Goal: Task Accomplishment & Management: Manage account settings

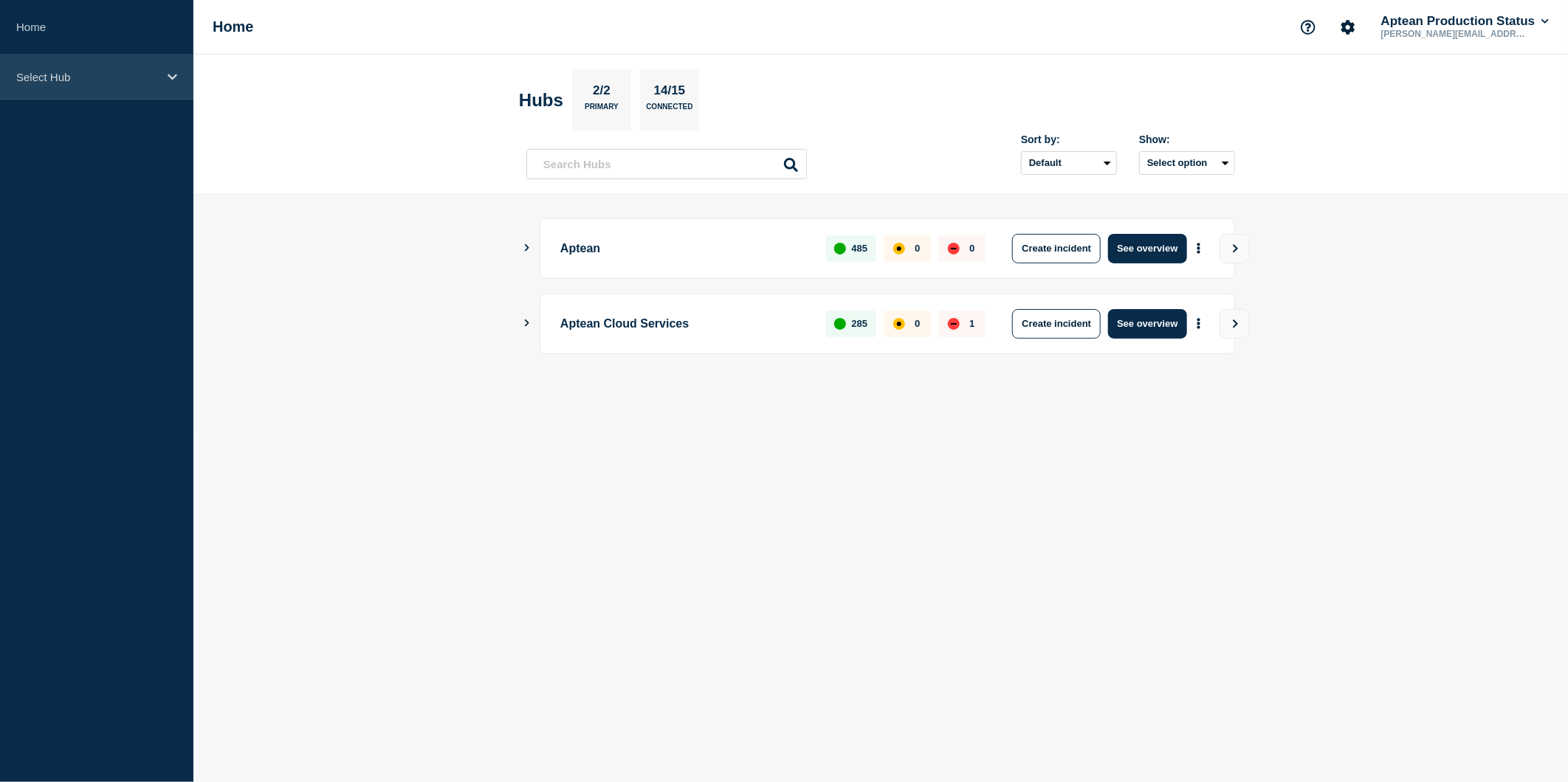
click at [142, 98] on div "Select Hub" at bounding box center [97, 77] width 194 height 45
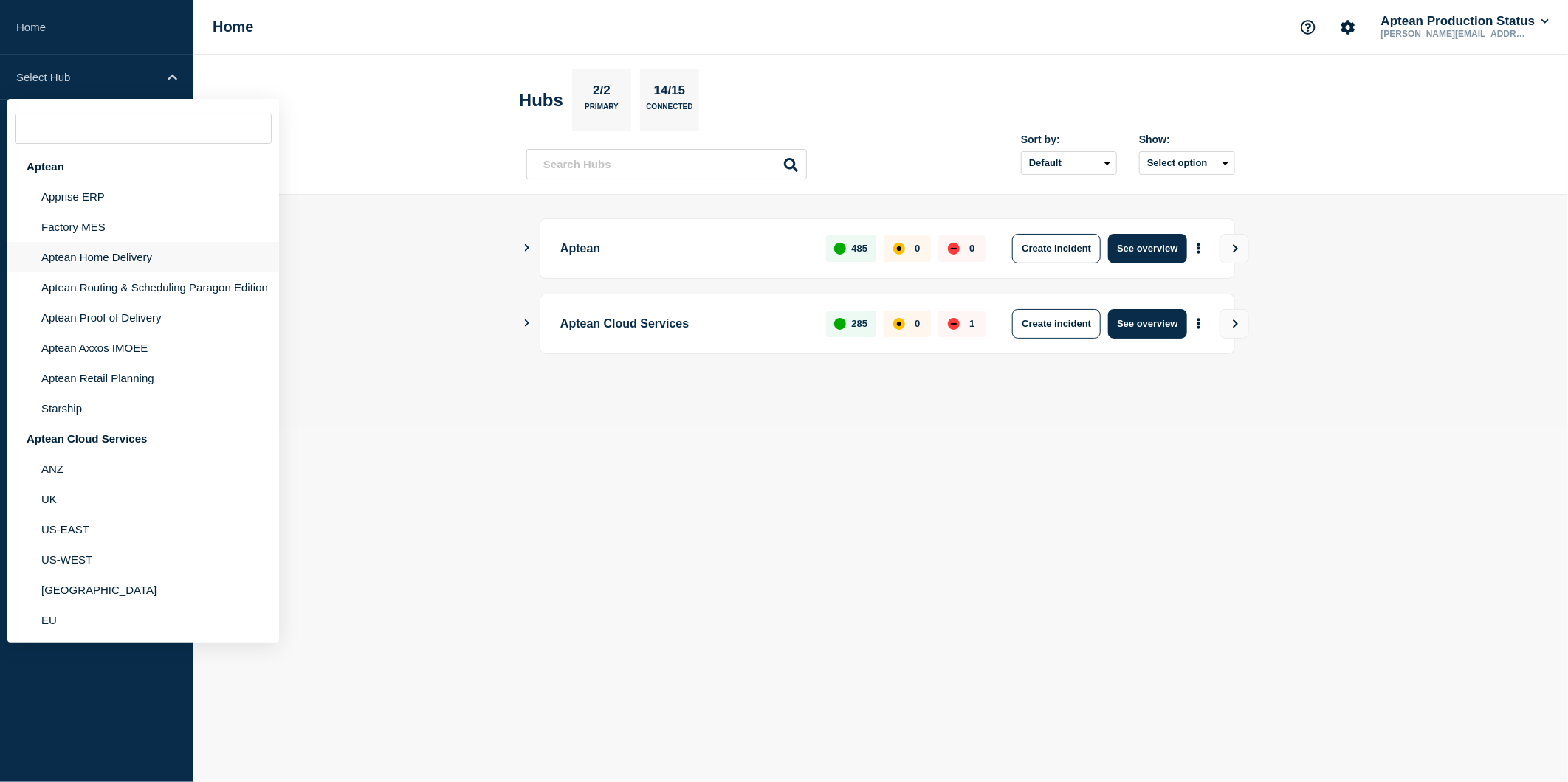
click at [157, 269] on li "Aptean Home Delivery" at bounding box center [143, 257] width 272 height 30
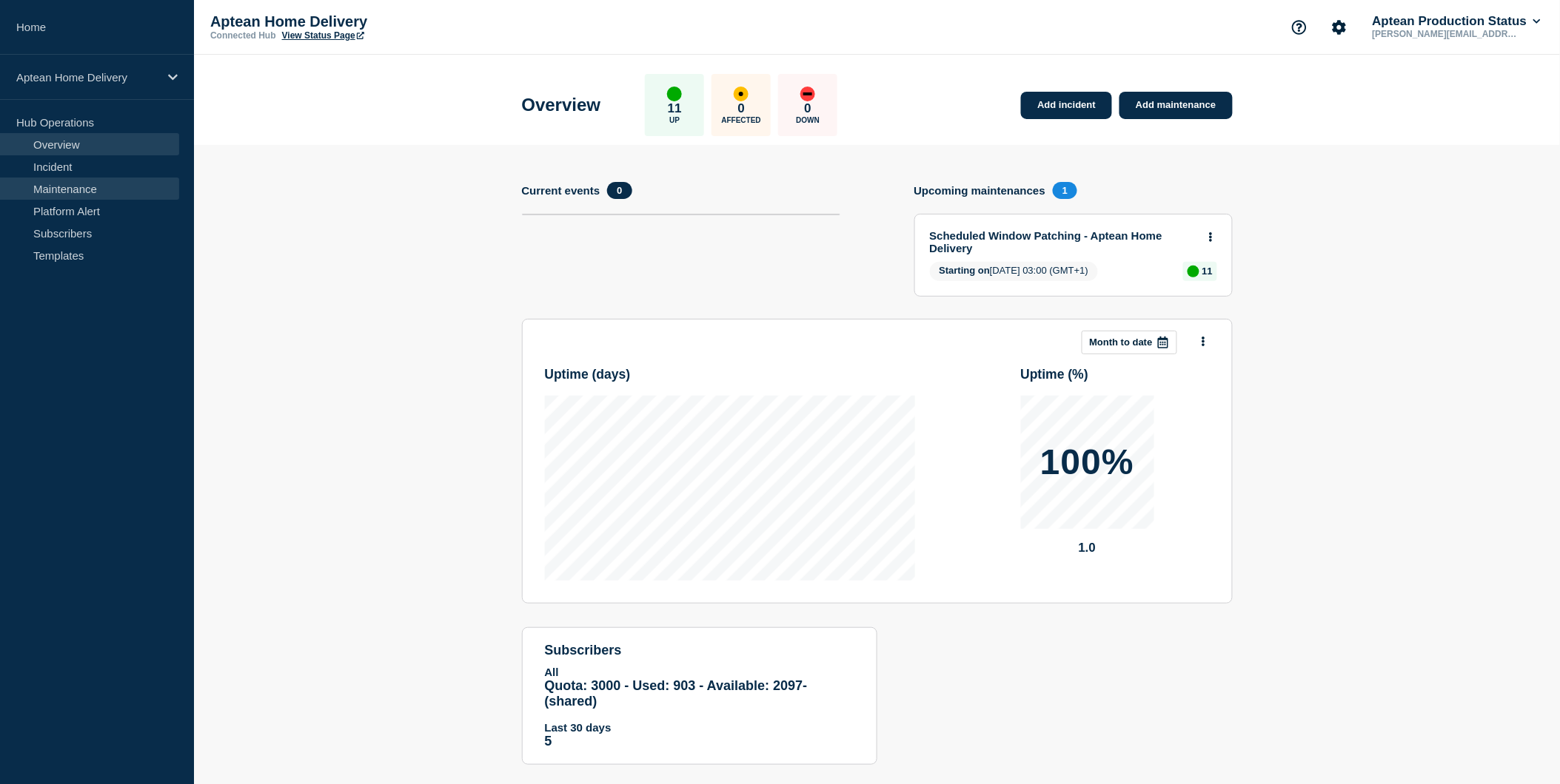
click at [126, 182] on link "Maintenance" at bounding box center [89, 189] width 179 height 23
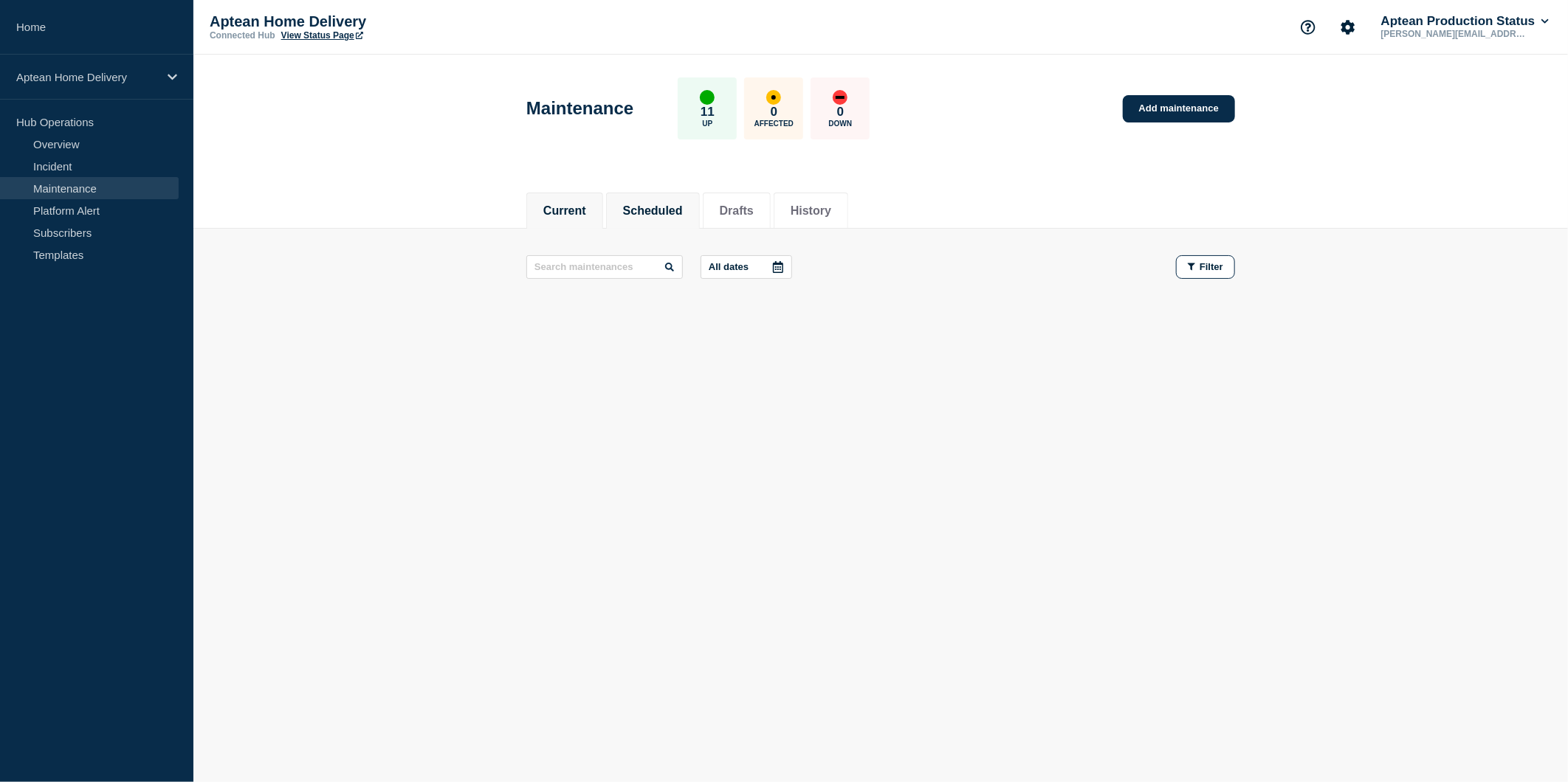
click at [640, 205] on button "Scheduled" at bounding box center [653, 211] width 60 height 13
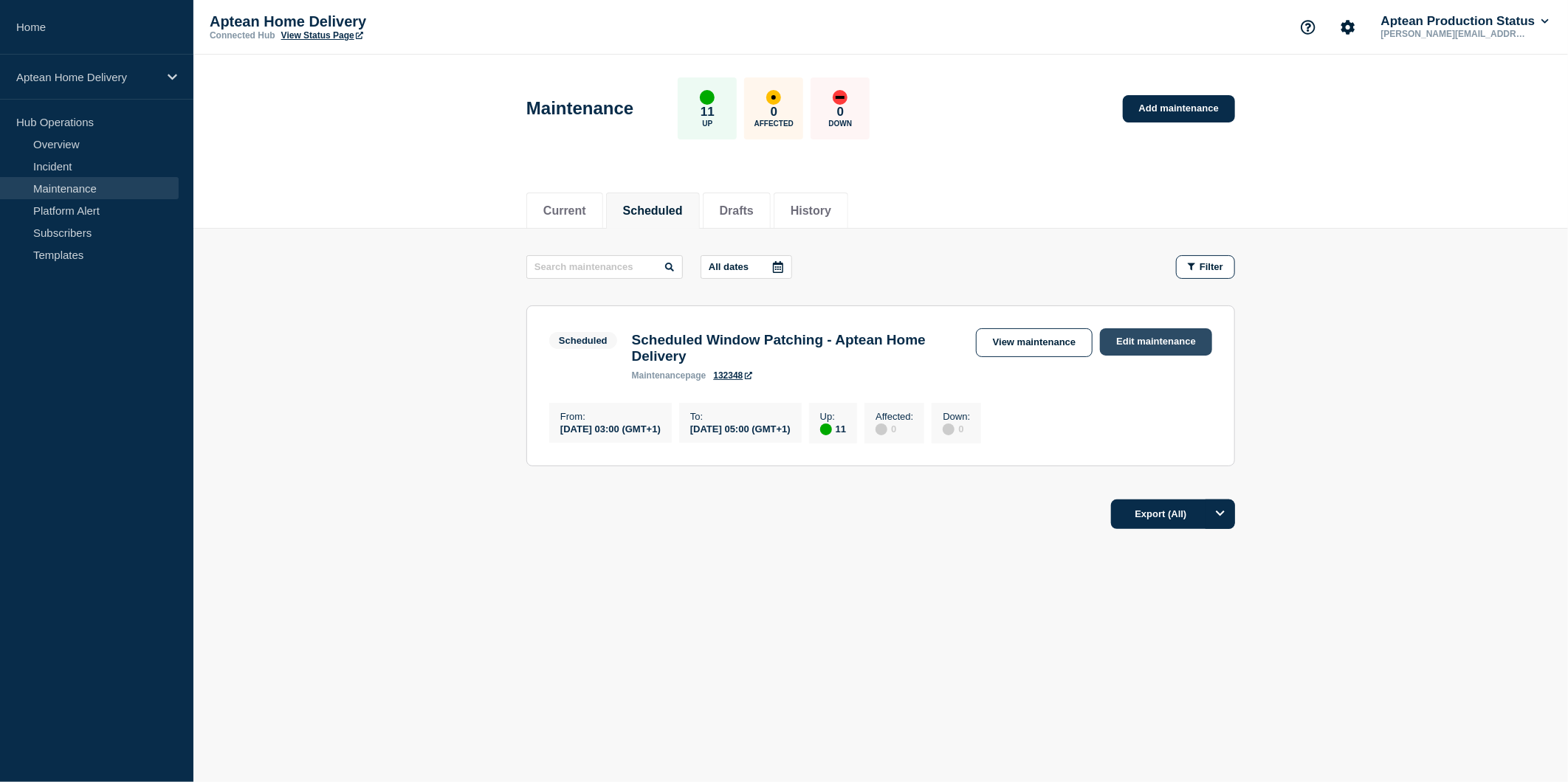
click at [1172, 348] on link "Edit maintenance" at bounding box center [1155, 341] width 112 height 27
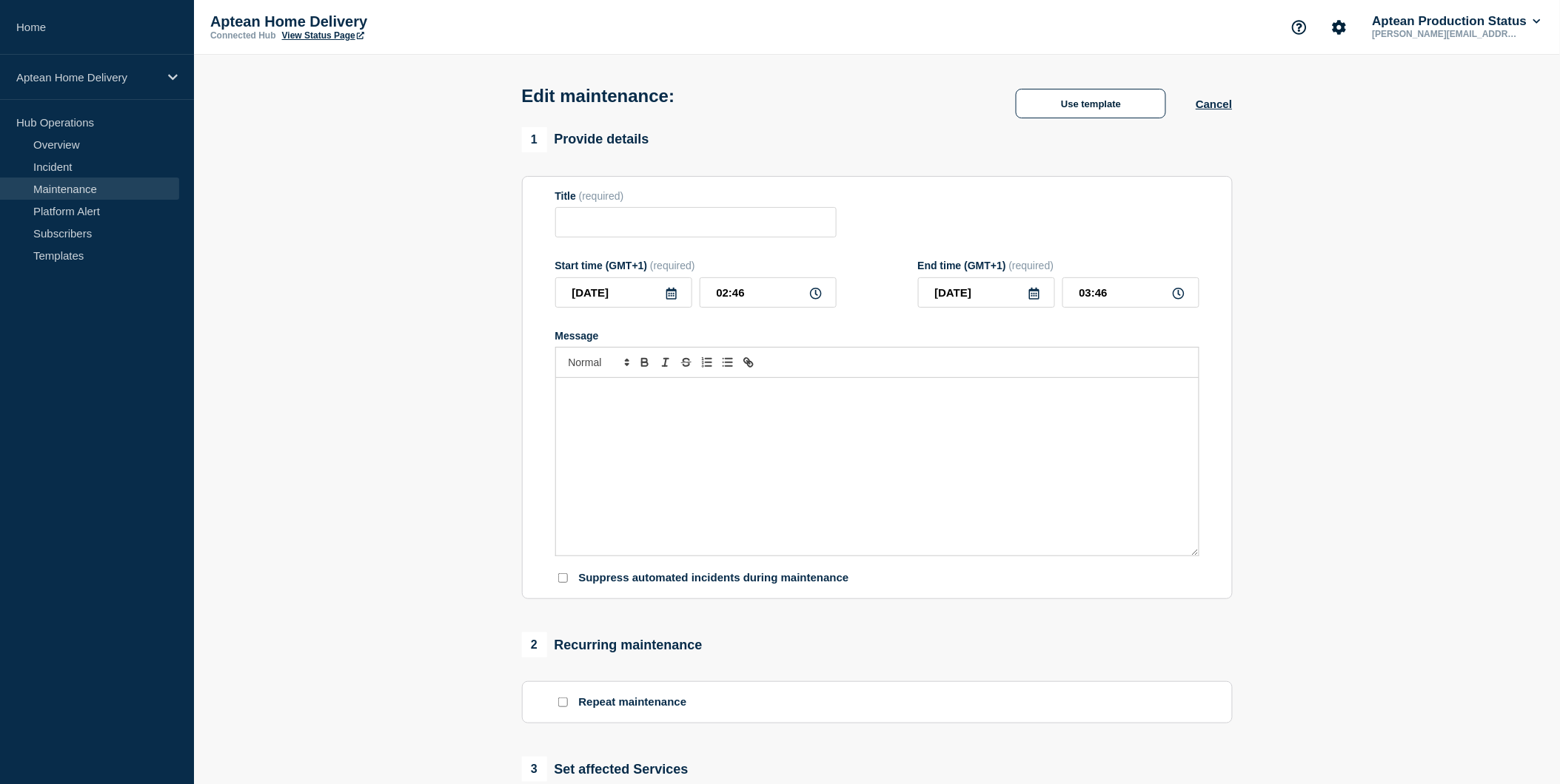
type input "Scheduled Window Patching - Aptean Home Delivery"
type input "03:00"
type input "05:00"
checkbox input "true"
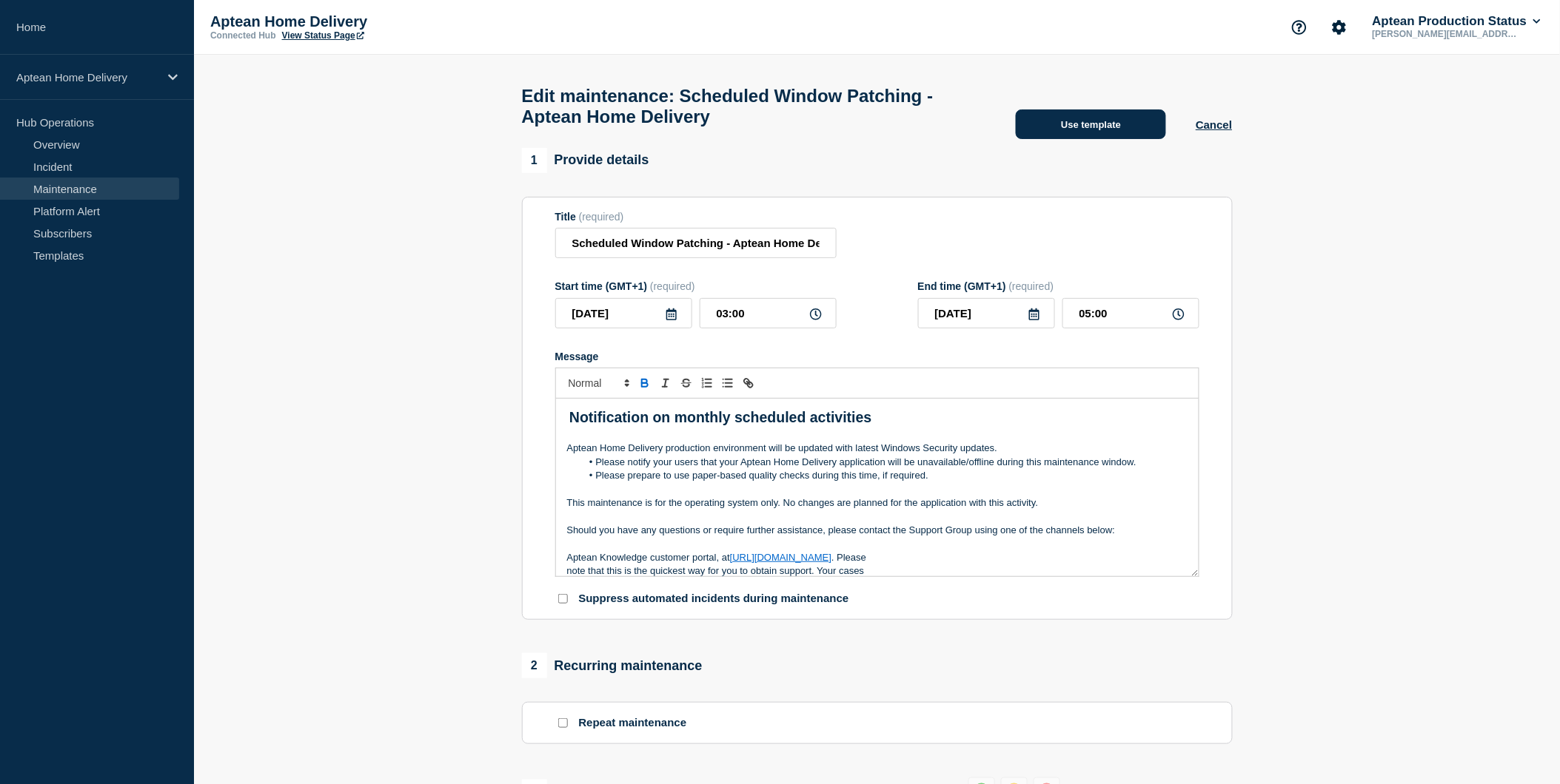
click at [1086, 123] on button "Use template" at bounding box center [1091, 124] width 151 height 29
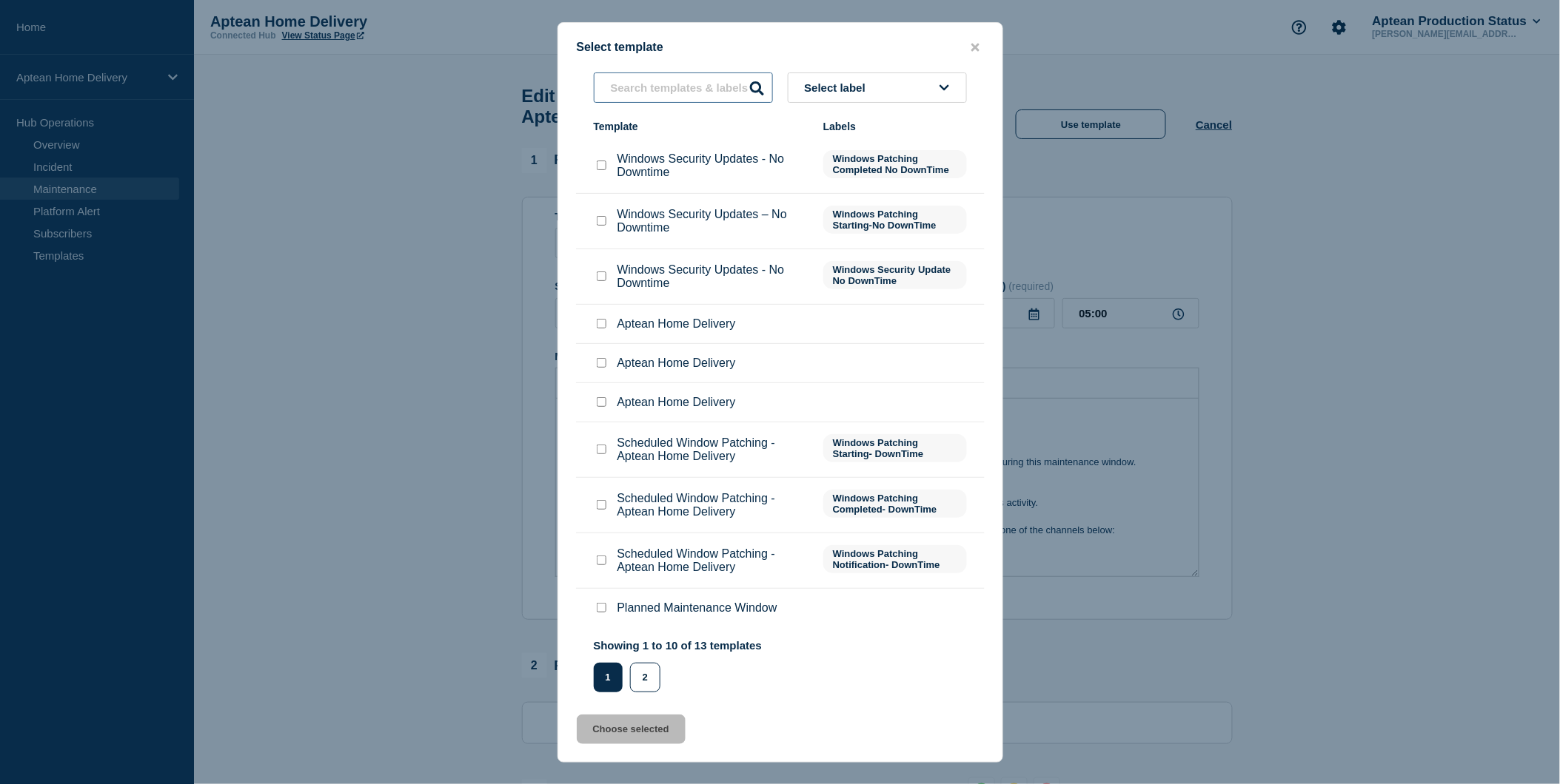
click at [709, 93] on input "text" at bounding box center [683, 87] width 179 height 30
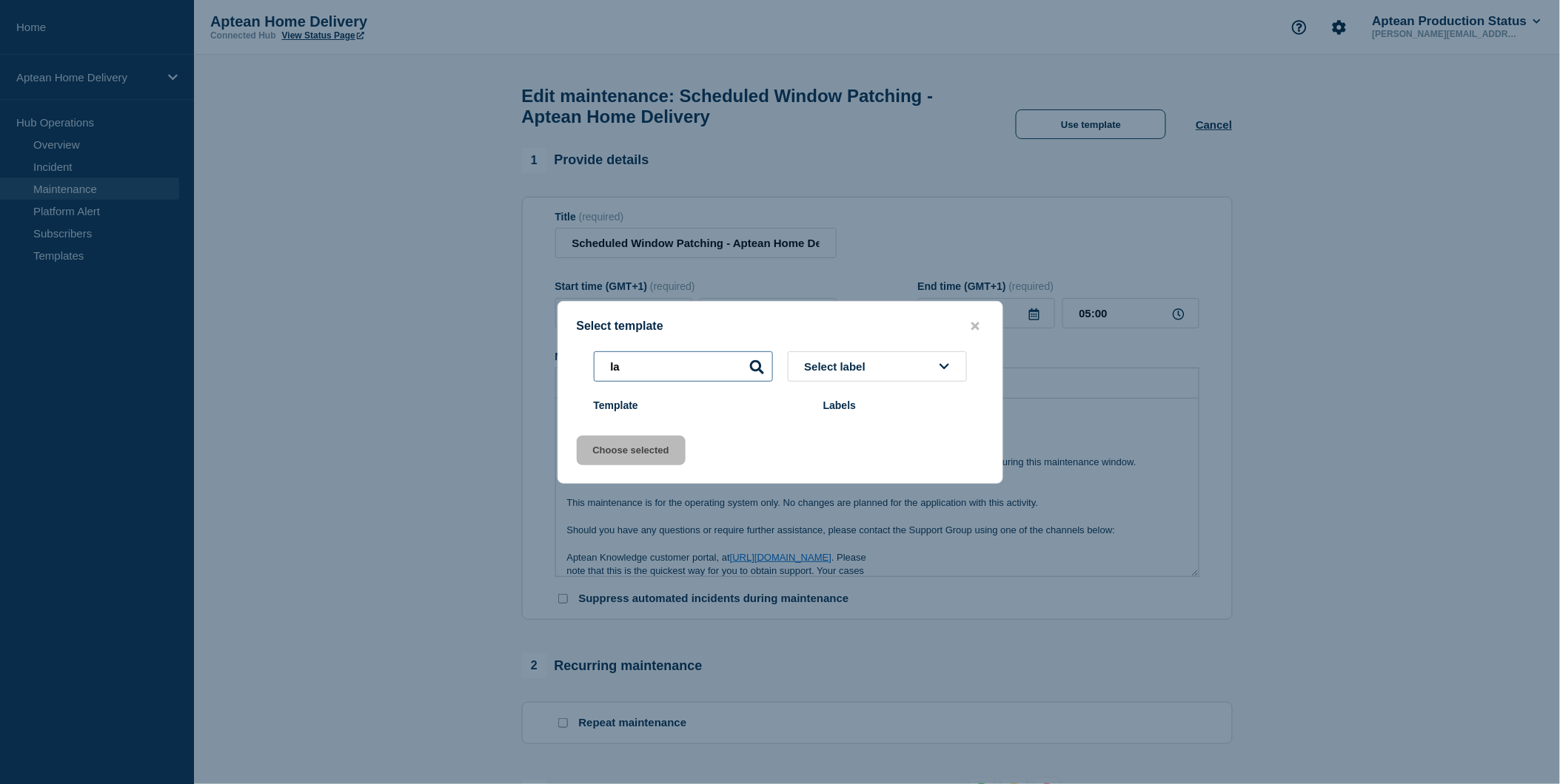
type input "l"
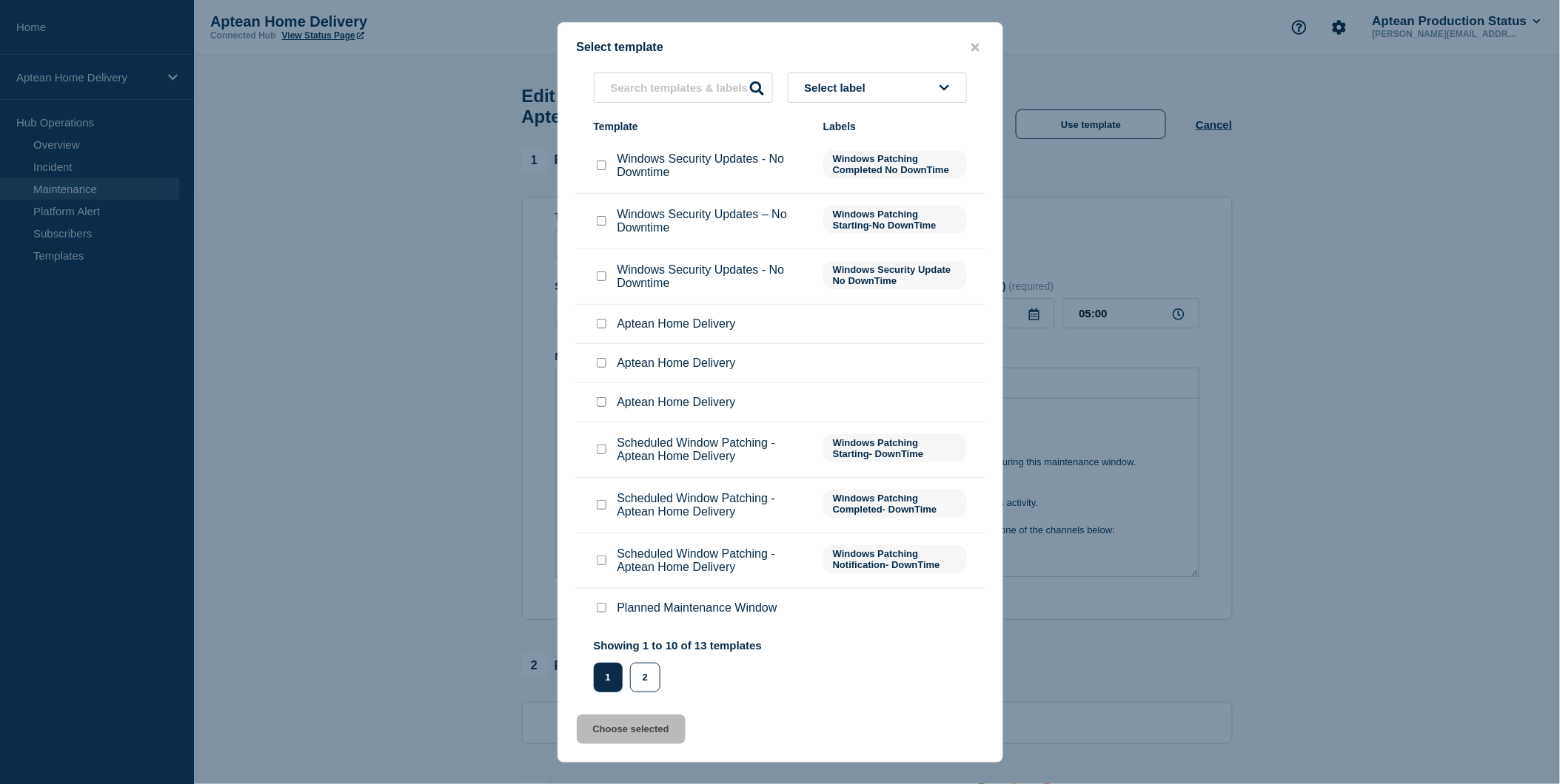
click at [602, 560] on input "Scheduled Window Patching - Aptean Home Delivery checkbox" at bounding box center [601, 560] width 9 height 9
checkbox input "false"
click at [604, 454] on input "Scheduled Window Patching - Aptean Home Delivery checkbox" at bounding box center [601, 449] width 9 height 9
checkbox input "true"
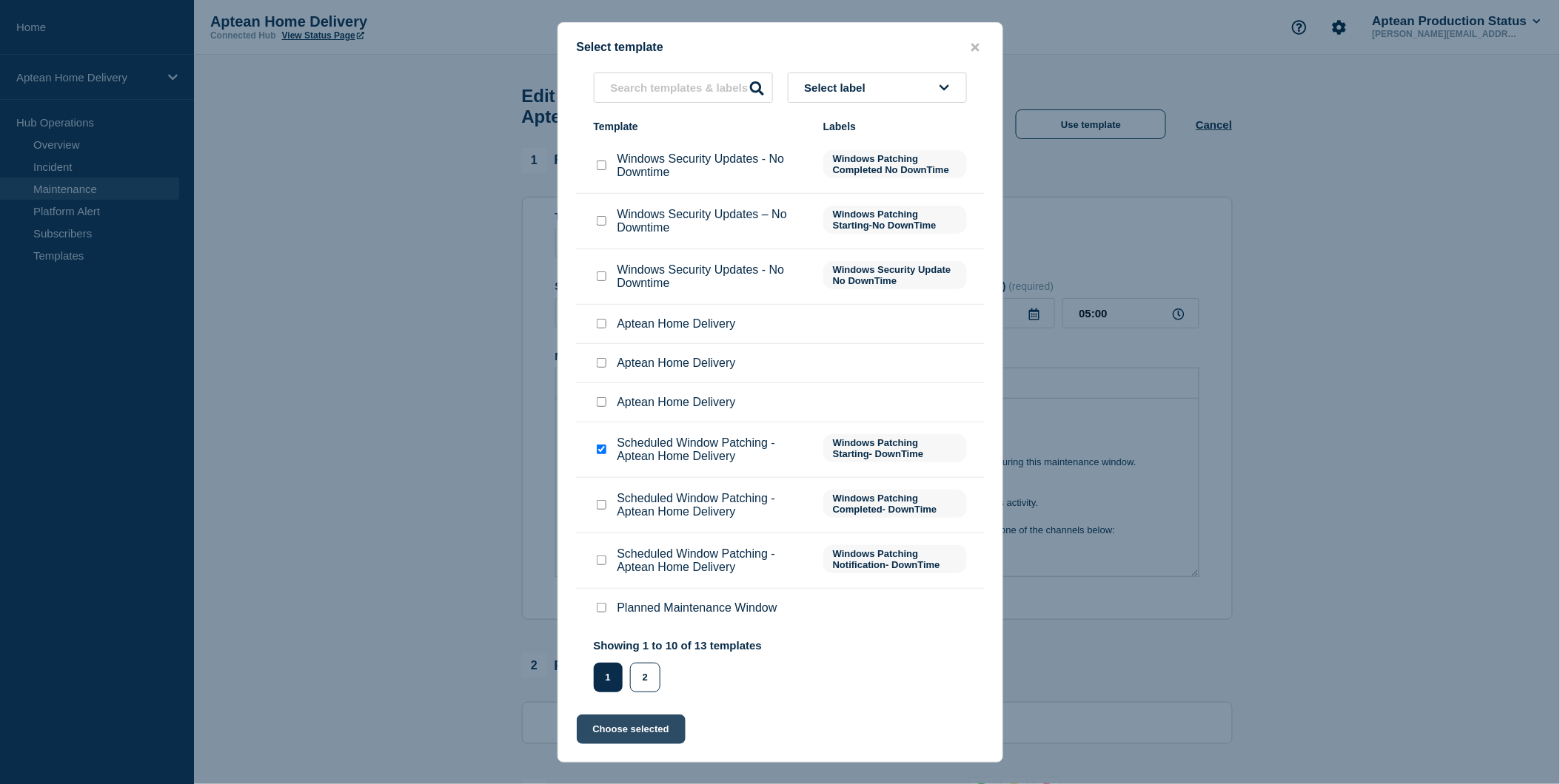
click at [652, 725] on button "Choose selected" at bounding box center [631, 730] width 109 height 29
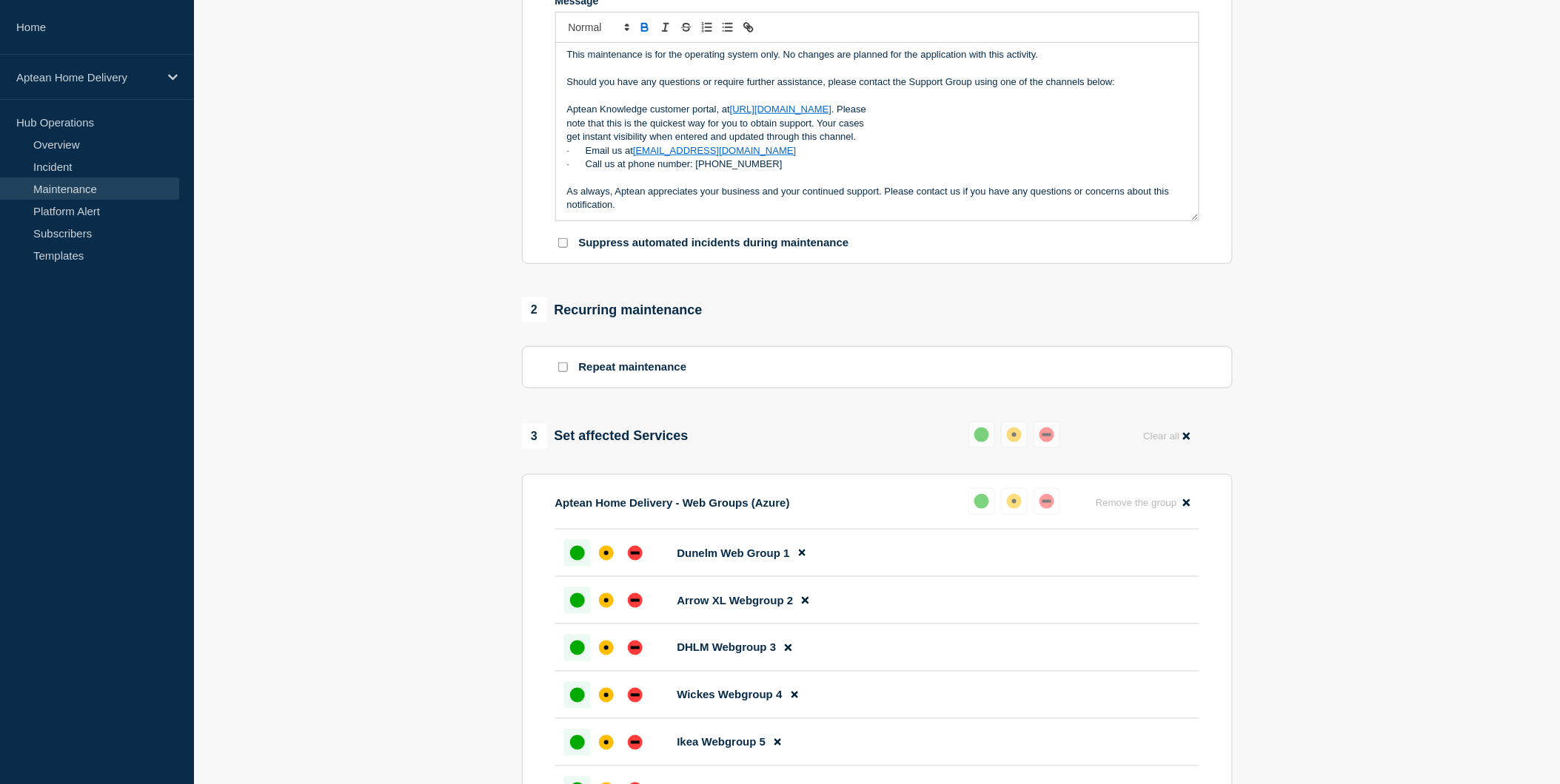
scroll to position [411, 0]
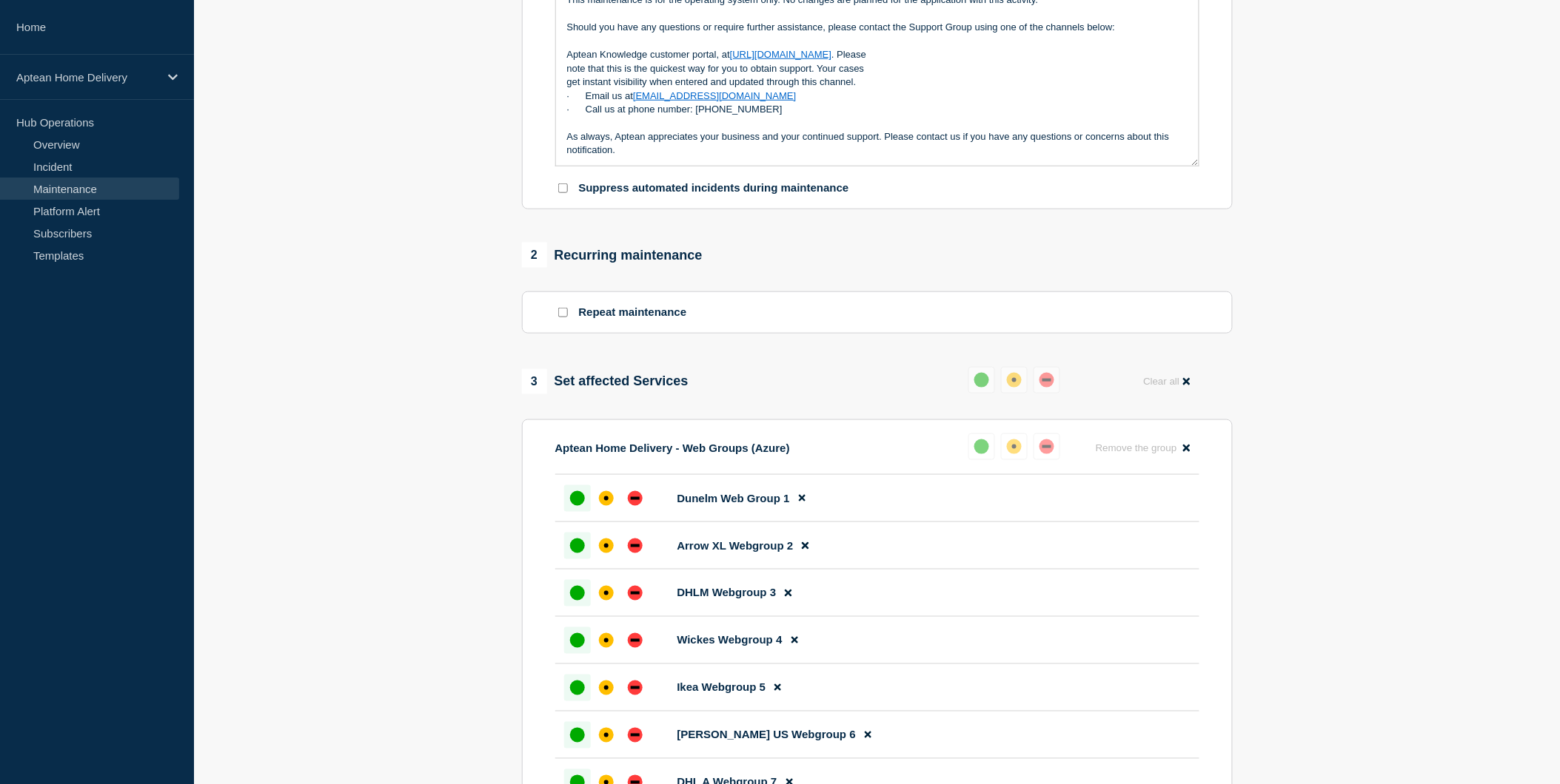
click at [1019, 356] on div "1 Provide details Title (required) Scheduled Window Patching - Aptean Home Deli…" at bounding box center [877, 583] width 728 height 1691
click at [1019, 351] on button "Reset" at bounding box center [1016, 355] width 30 height 12
click at [1048, 382] on div "down" at bounding box center [1052, 380] width 9 height 3
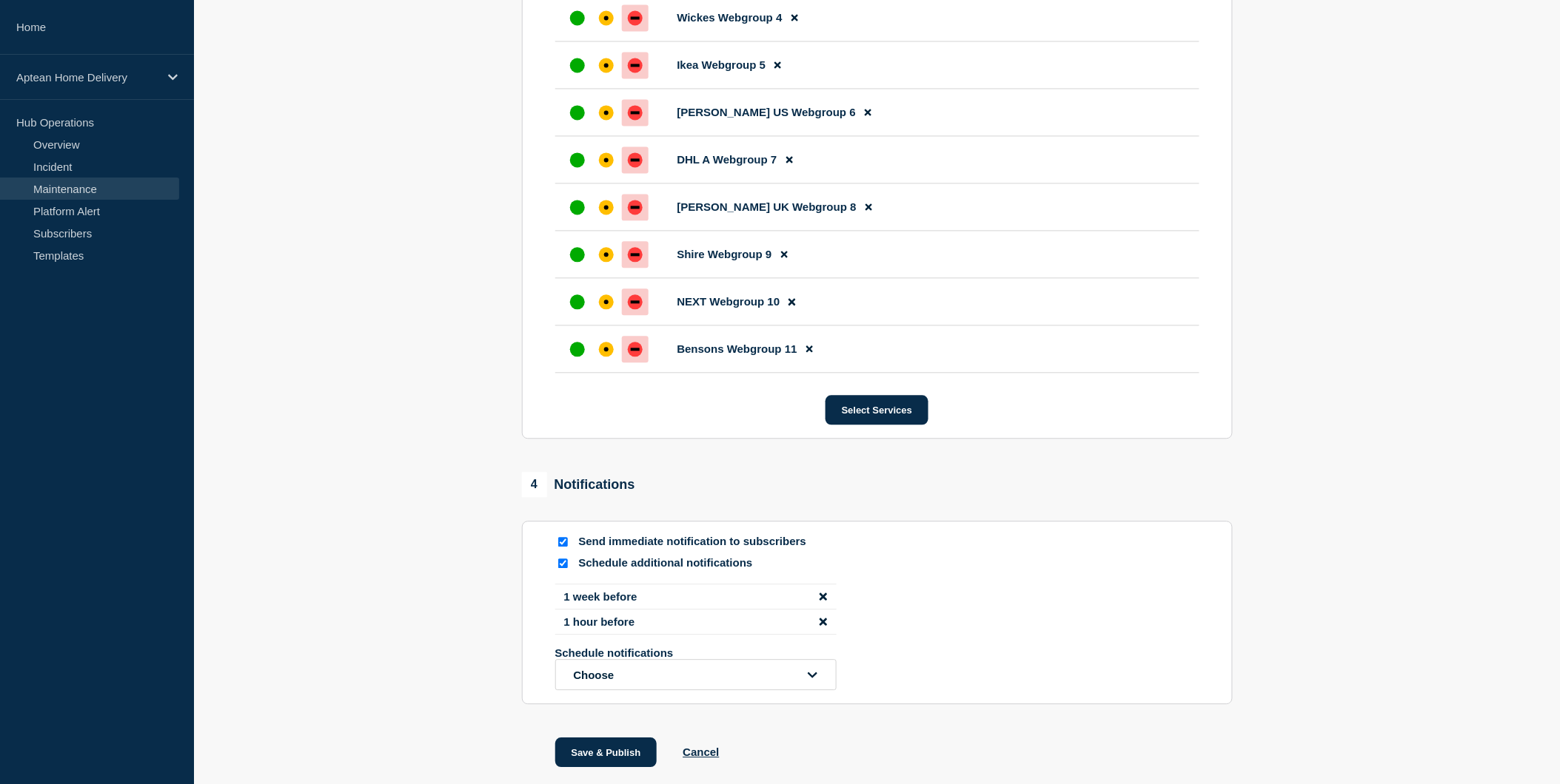
scroll to position [1128, 0]
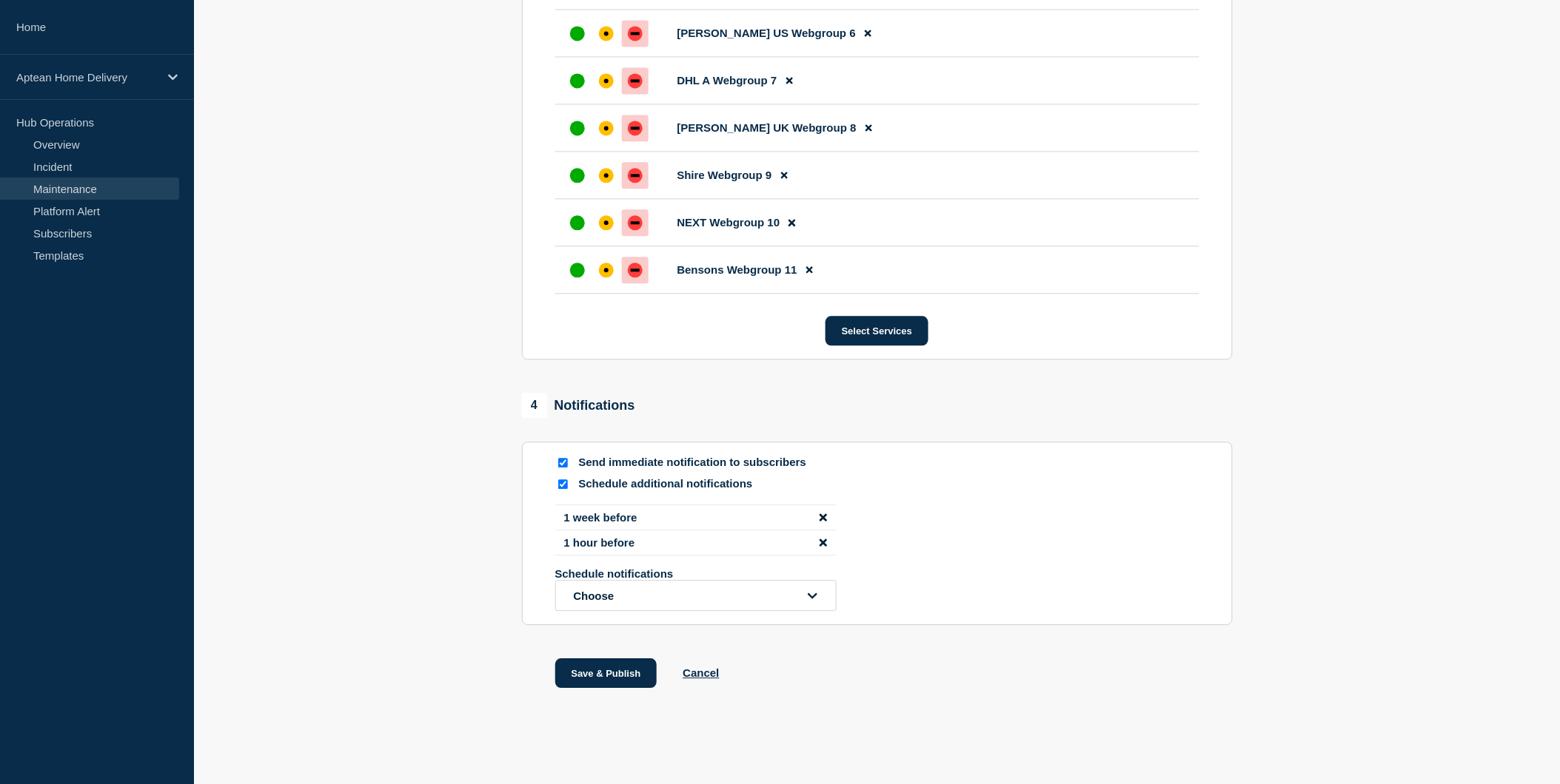
click at [561, 484] on input "Schedule additional notifications" at bounding box center [563, 484] width 9 height 9
checkbox input "false"
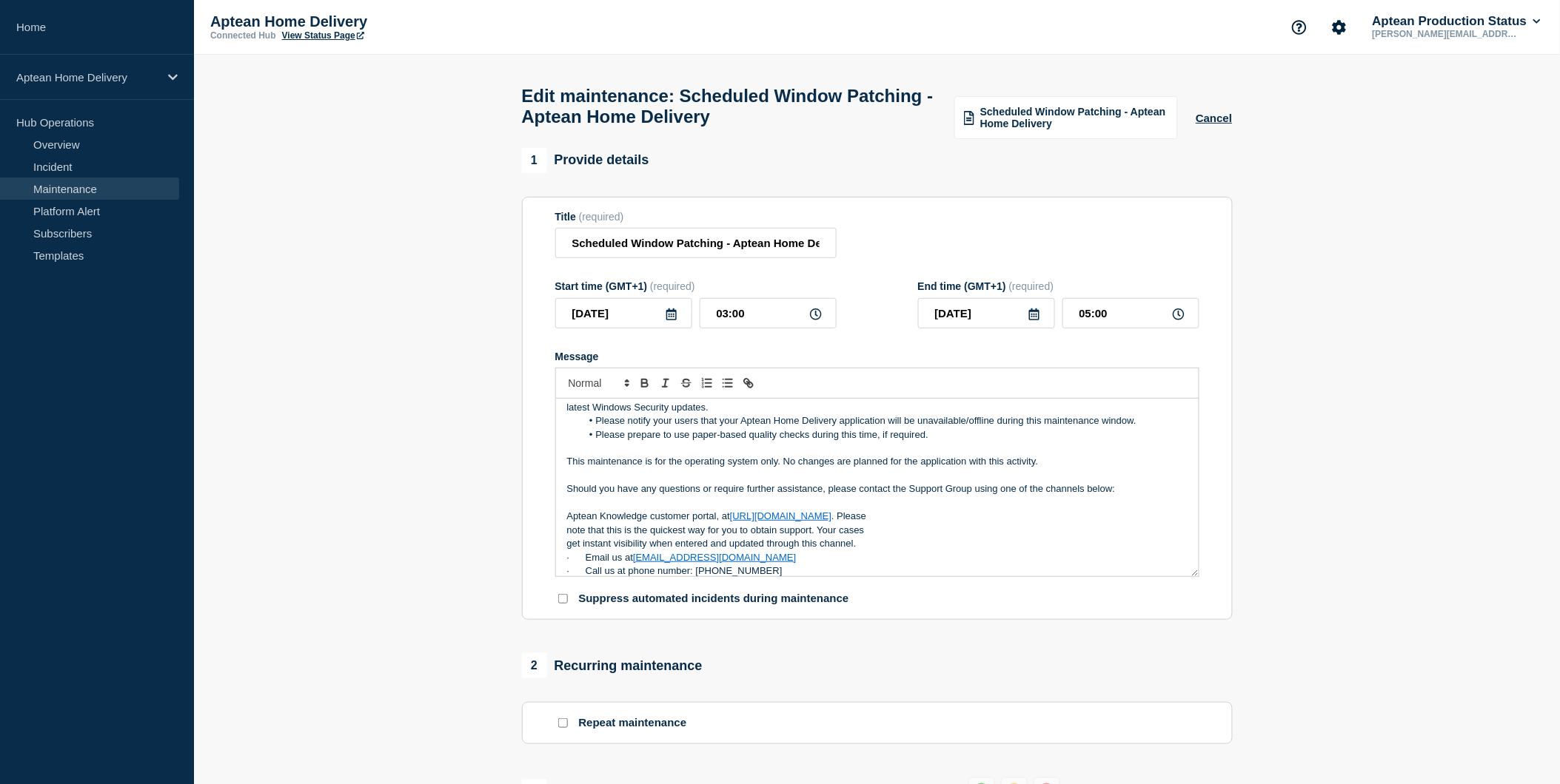
scroll to position [0, 0]
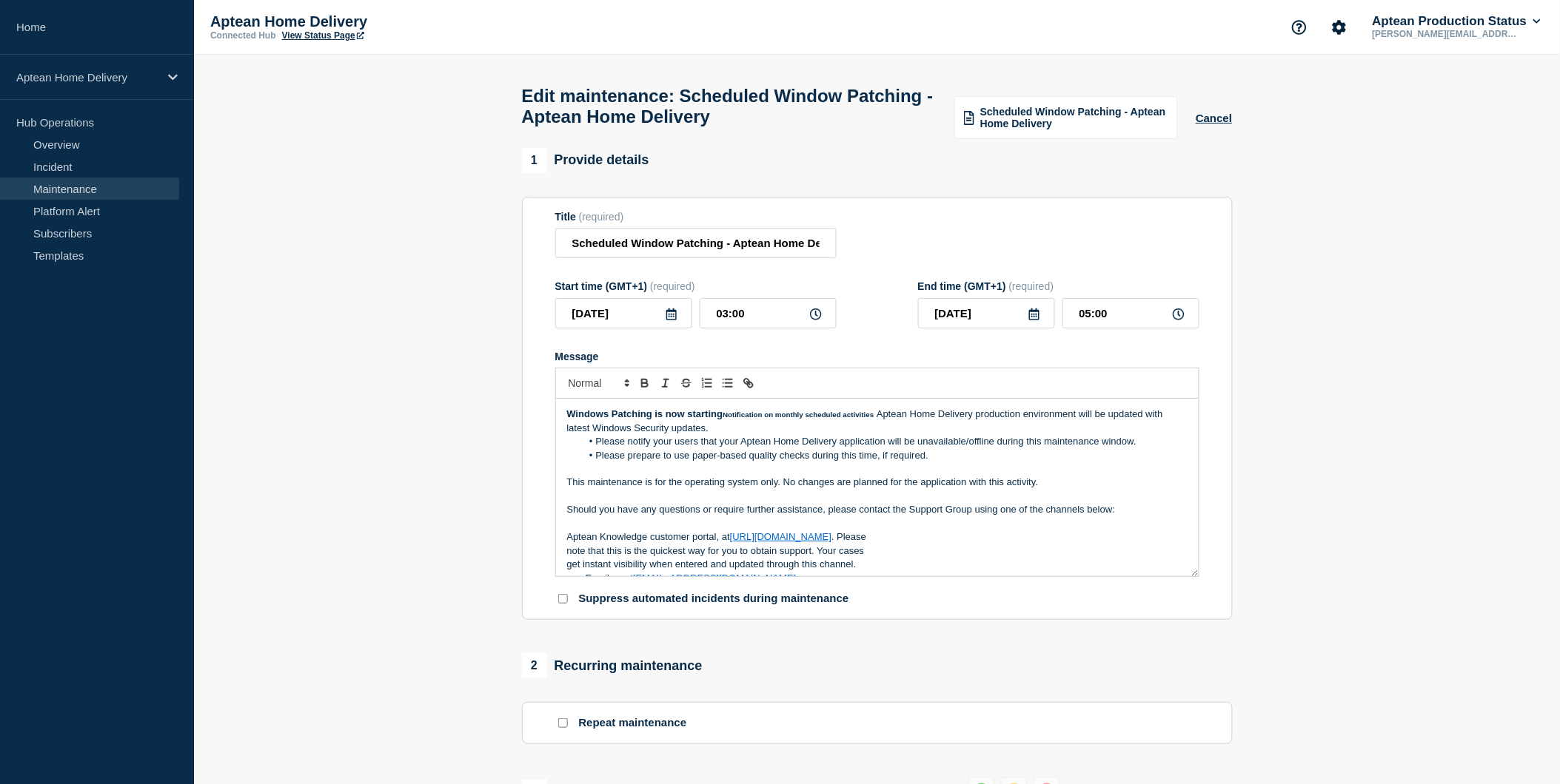
click at [1003, 512] on p "Should you have any questions or require further assistance, please contact the…" at bounding box center [877, 509] width 620 height 13
click at [722, 419] on strong "Notification on monthly scheduled activities" at bounding box center [797, 415] width 151 height 8
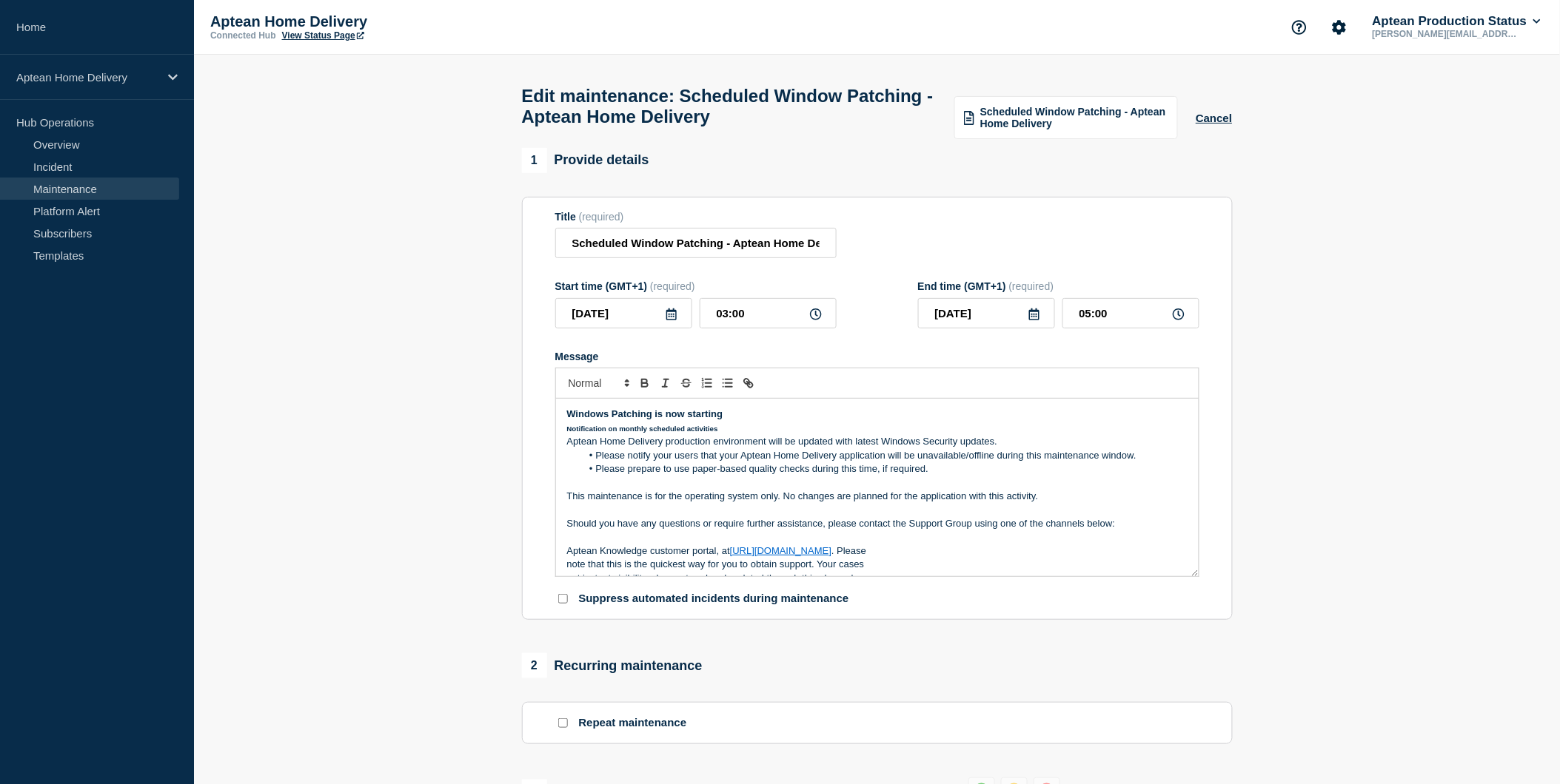
click at [847, 515] on p "Message" at bounding box center [877, 509] width 620 height 13
click at [1042, 463] on li "Please notify your users that your Aptean Home Delivery application will be una…" at bounding box center [884, 456] width 606 height 13
click at [1054, 503] on p "This maintenance is for the operating system only. No changes are planned for t…" at bounding box center [877, 496] width 620 height 13
click at [1072, 503] on p "This maintenance is for the operating system only. No changes are planned for t…" at bounding box center [877, 496] width 620 height 13
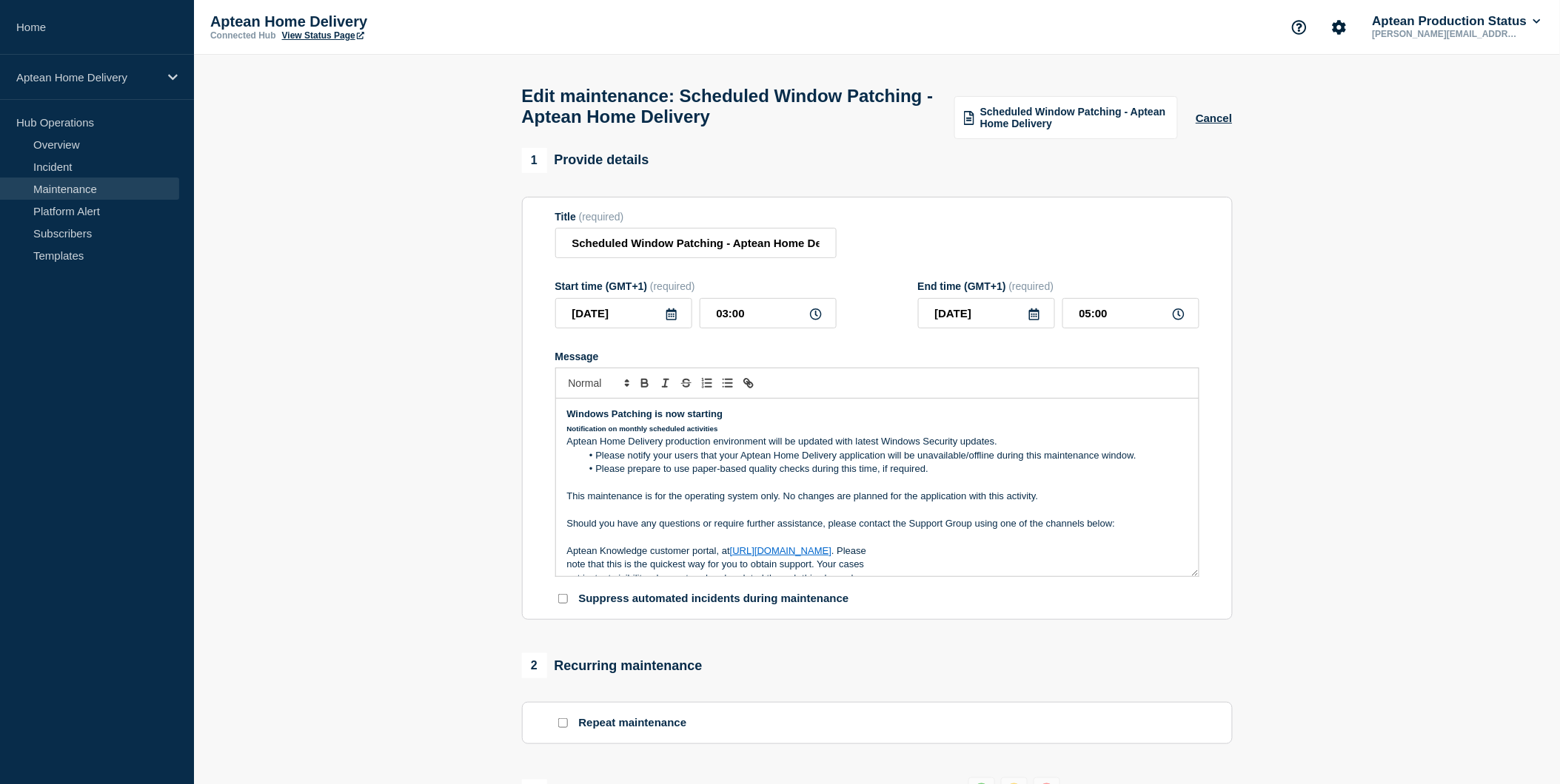
click at [1063, 514] on p "Message" at bounding box center [877, 509] width 620 height 13
click at [987, 515] on p "Message" at bounding box center [877, 509] width 620 height 13
click at [1086, 513] on p "Message" at bounding box center [877, 509] width 620 height 13
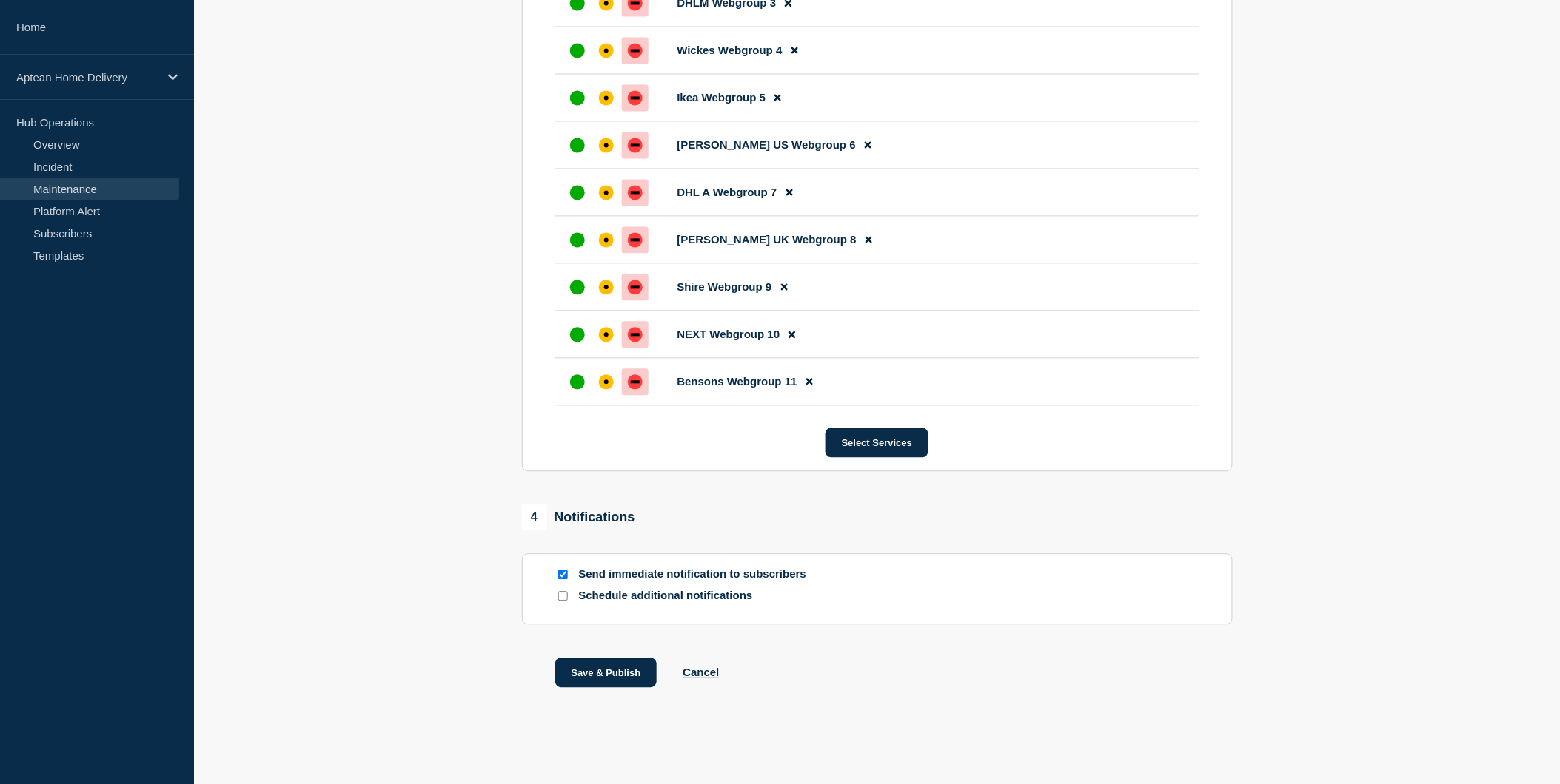
scroll to position [1016, 0]
click at [629, 673] on button "Save & Publish" at bounding box center [606, 673] width 102 height 29
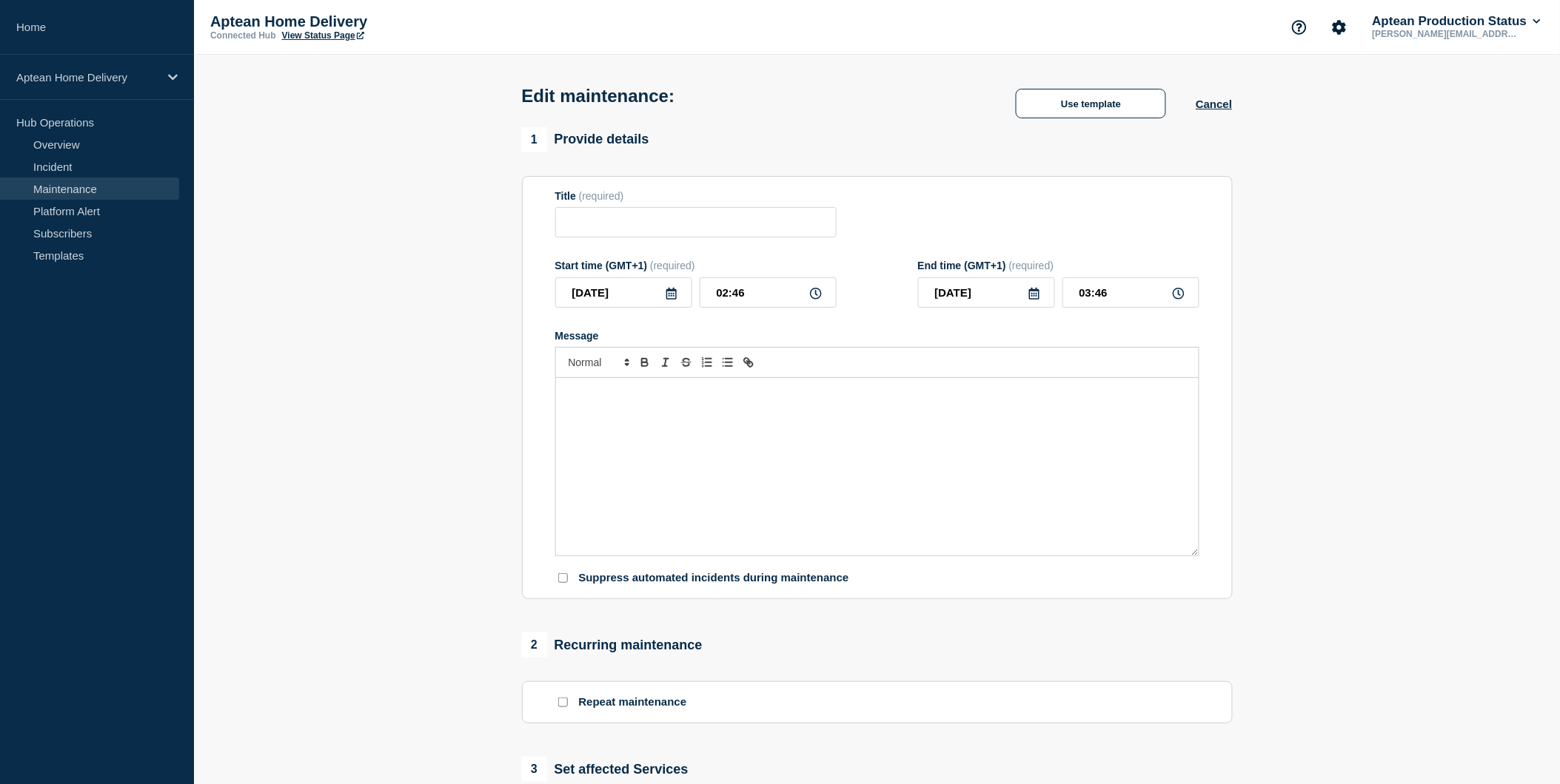
type input "Scheduled Window Patching - Aptean Home Delivery"
type input "03:00"
type input "05:00"
checkbox input "true"
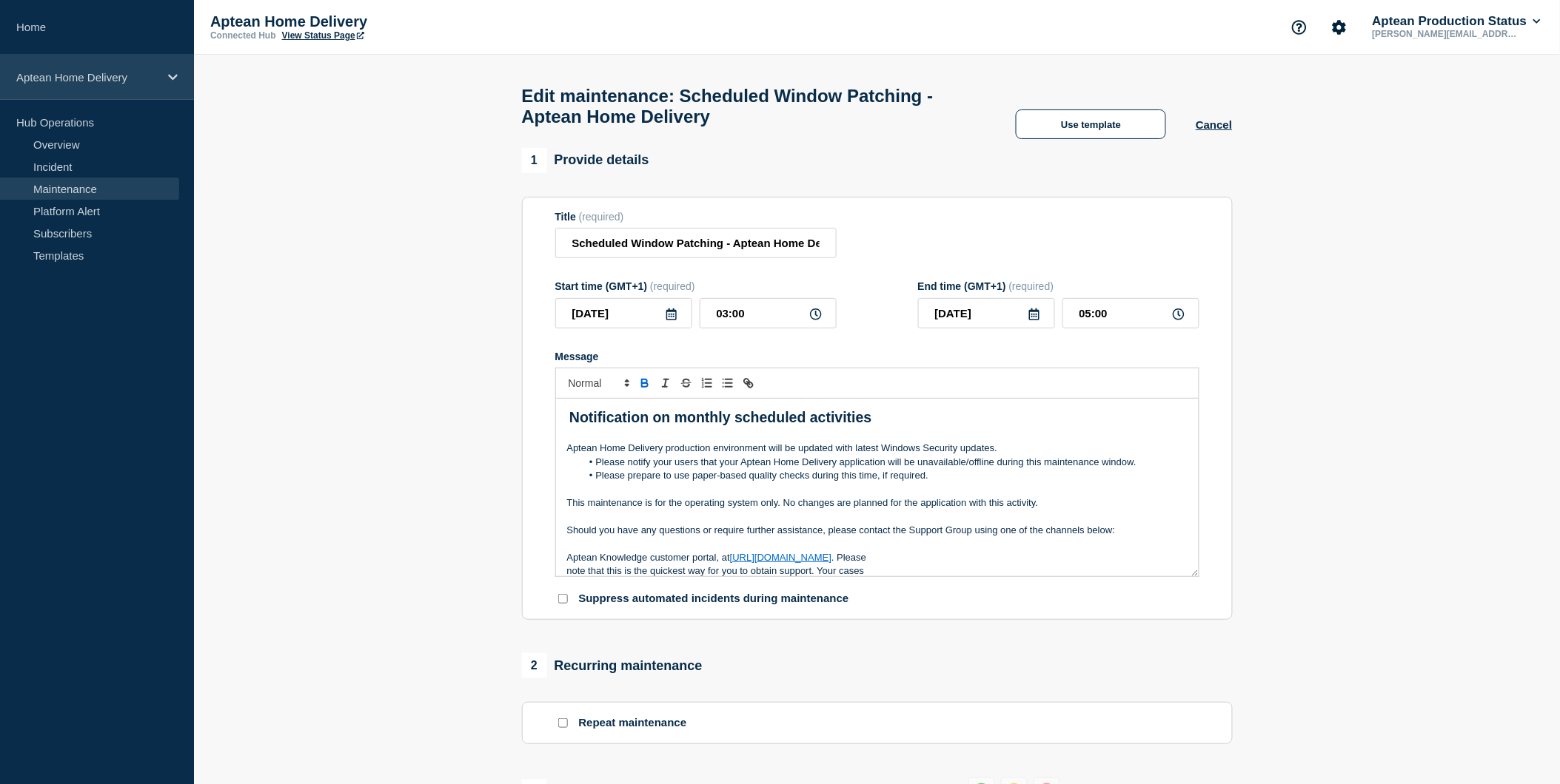
click at [151, 80] on p "Aptean Home Delivery" at bounding box center [87, 78] width 142 height 12
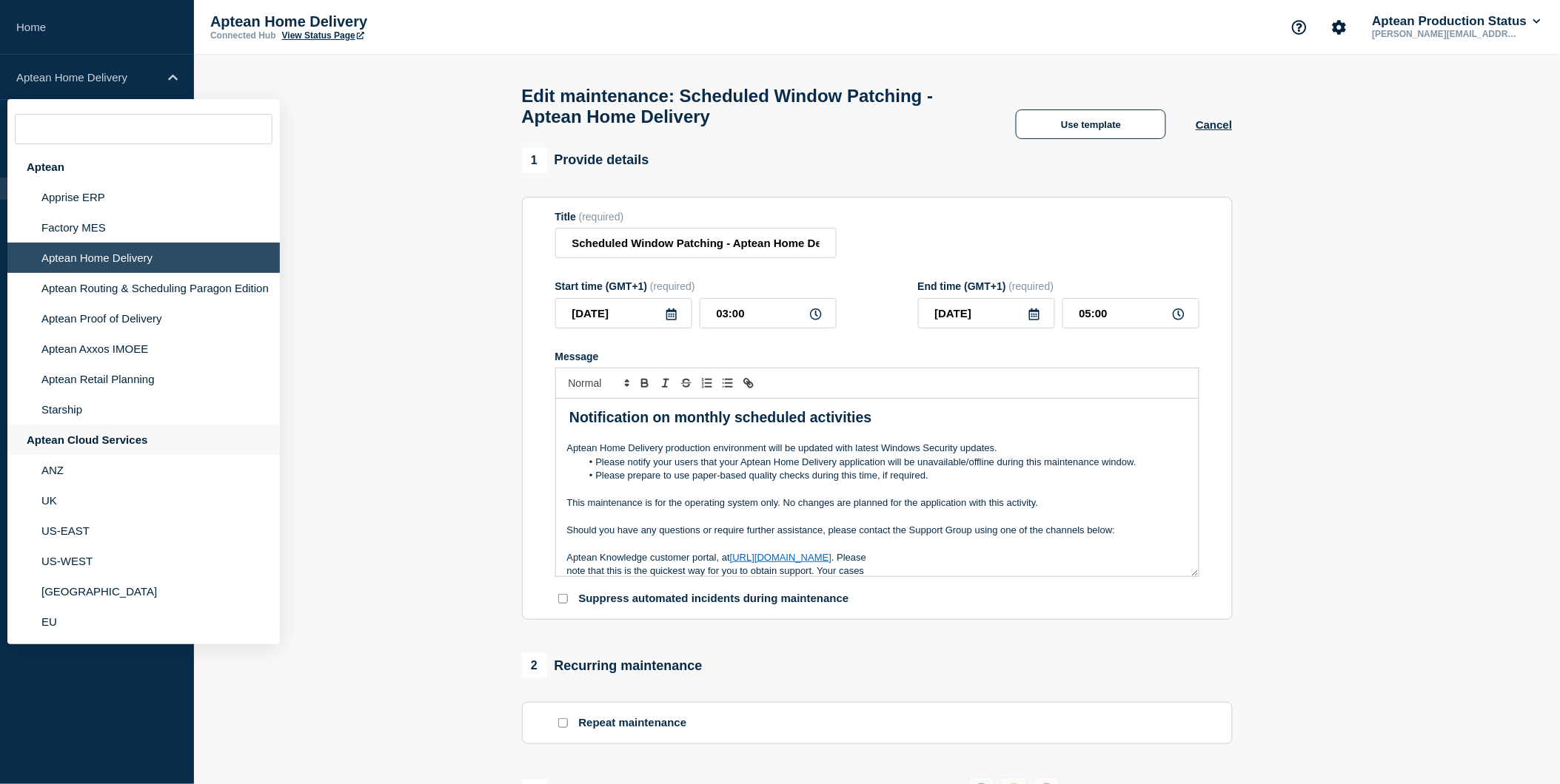
click at [144, 435] on div "Aptean Cloud Services" at bounding box center [144, 439] width 273 height 30
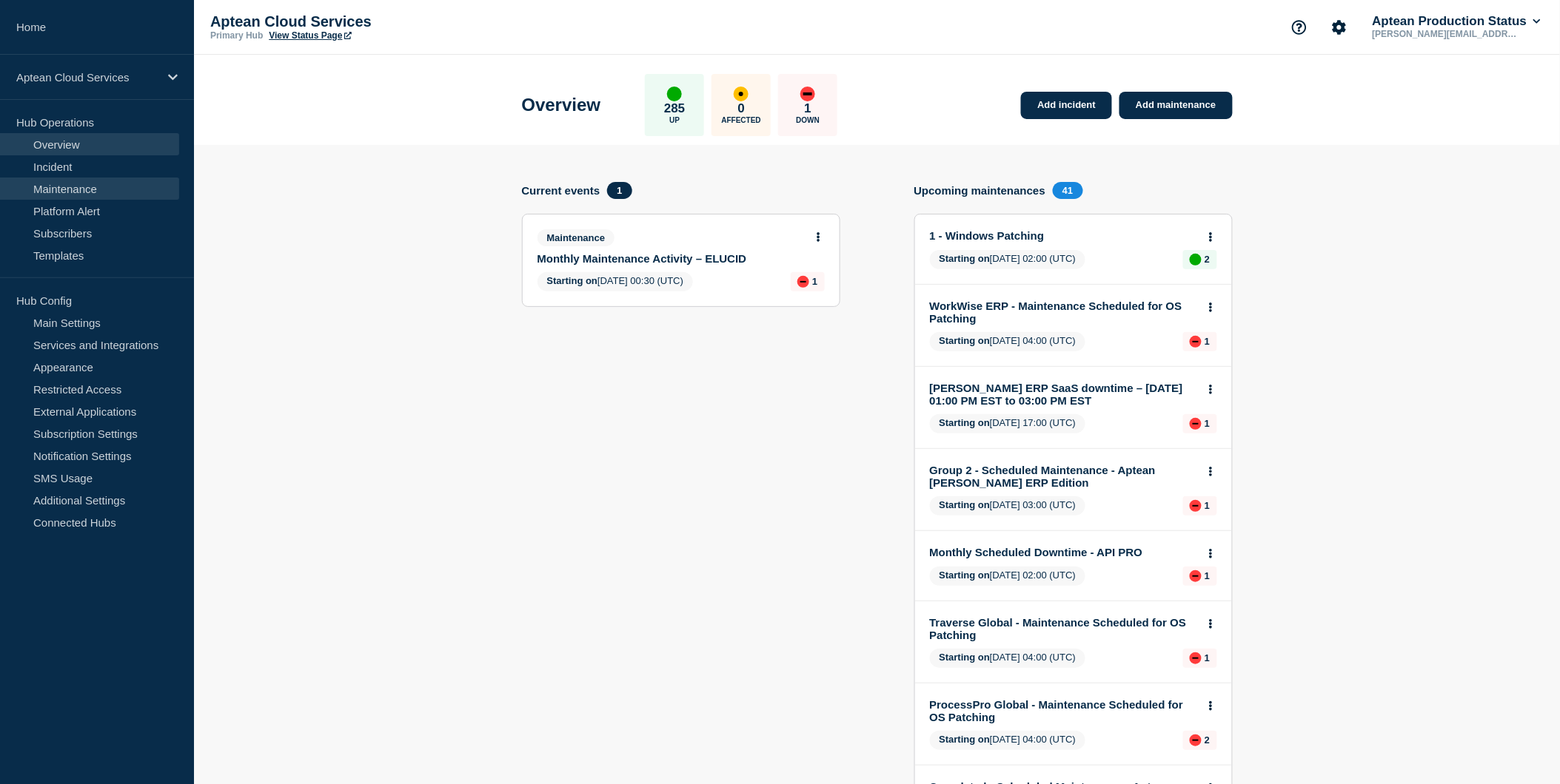
click at [106, 187] on link "Maintenance" at bounding box center [89, 189] width 179 height 23
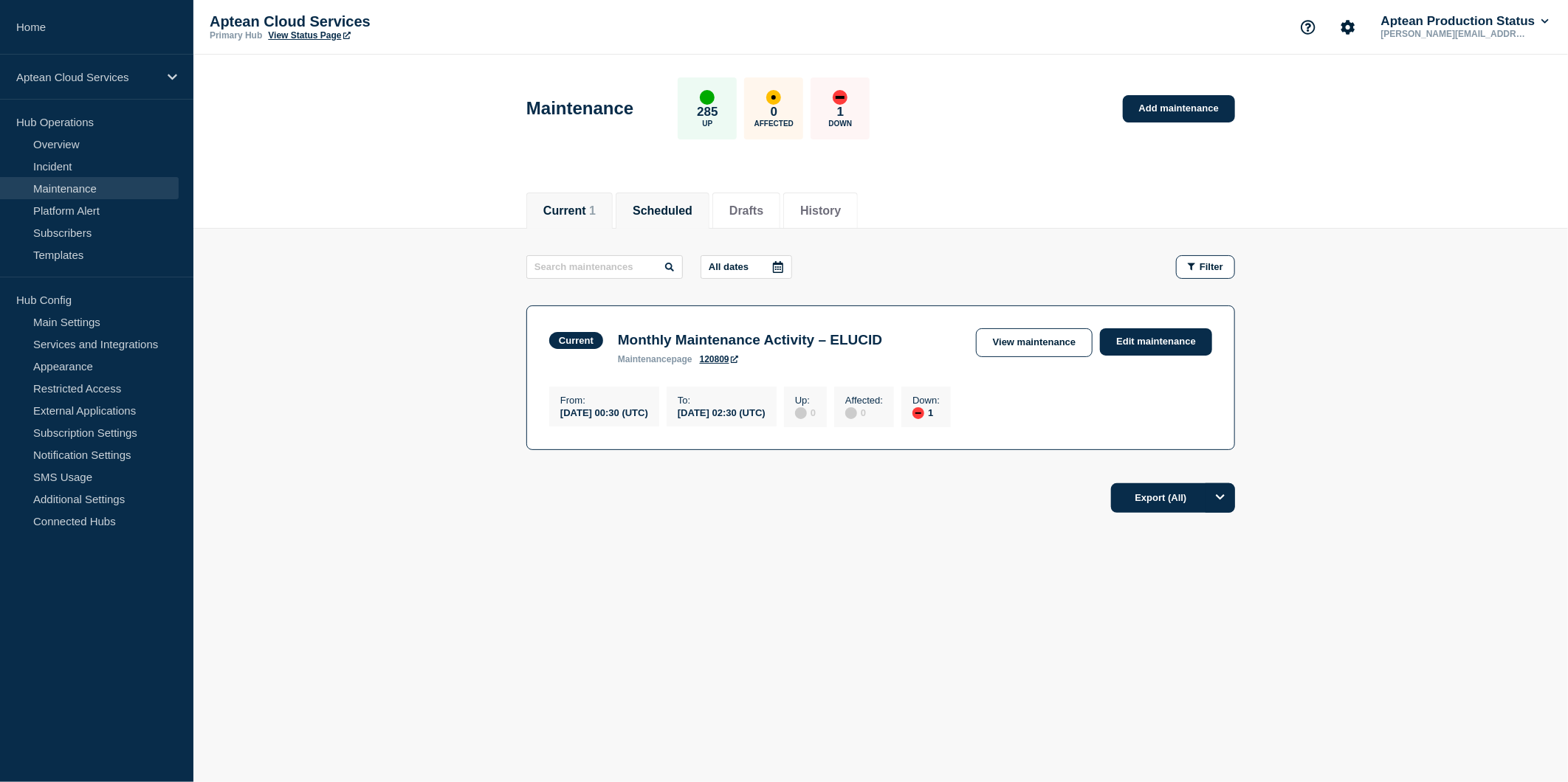
click at [657, 208] on button "Scheduled" at bounding box center [662, 211] width 60 height 13
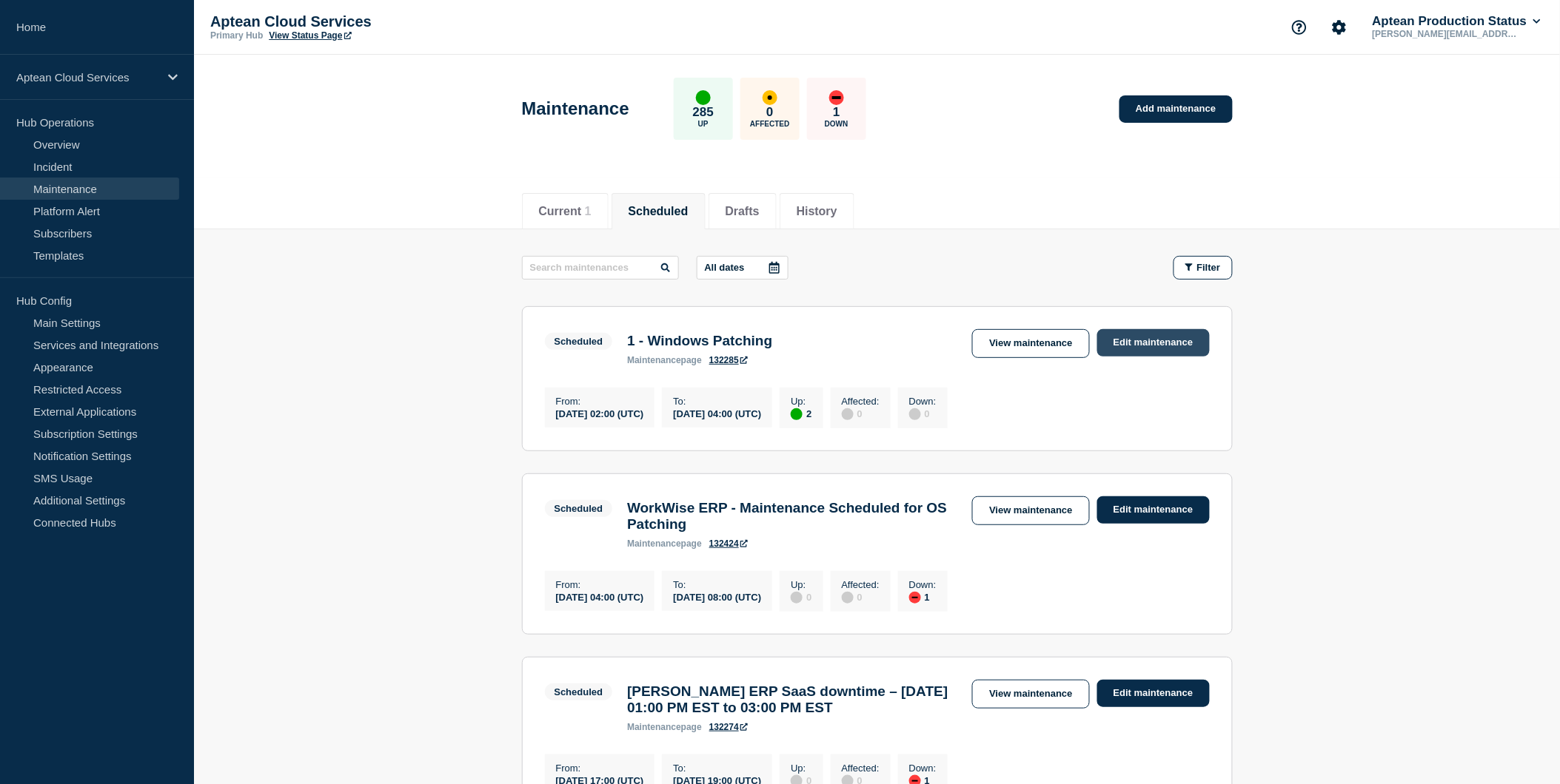
click at [1134, 348] on link "Edit maintenance" at bounding box center [1153, 342] width 113 height 27
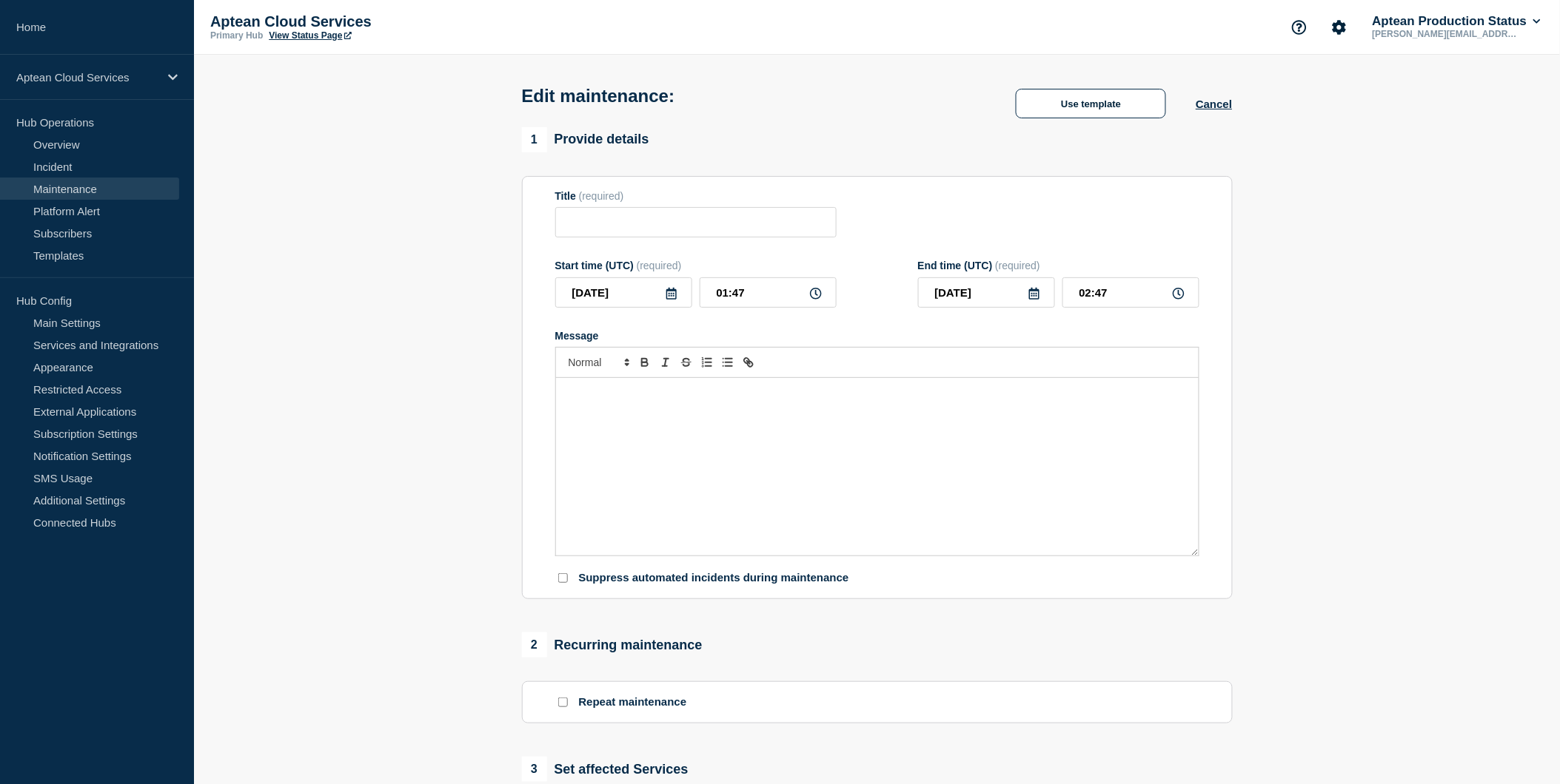
type input "1 - Windows Patching"
type input "02:00"
type input "04:00"
checkbox input "true"
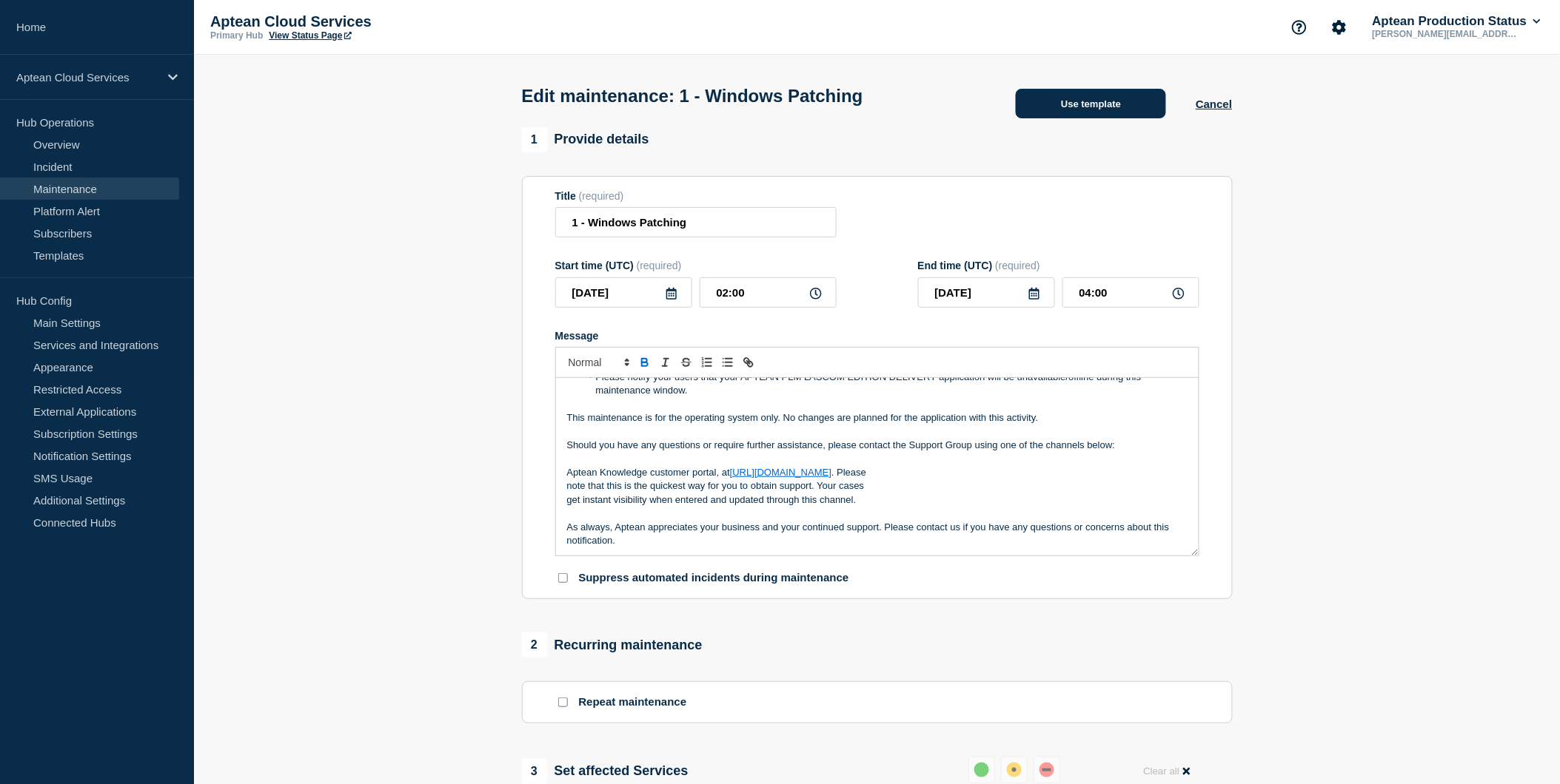
click at [1103, 115] on button "Use template" at bounding box center [1091, 103] width 151 height 29
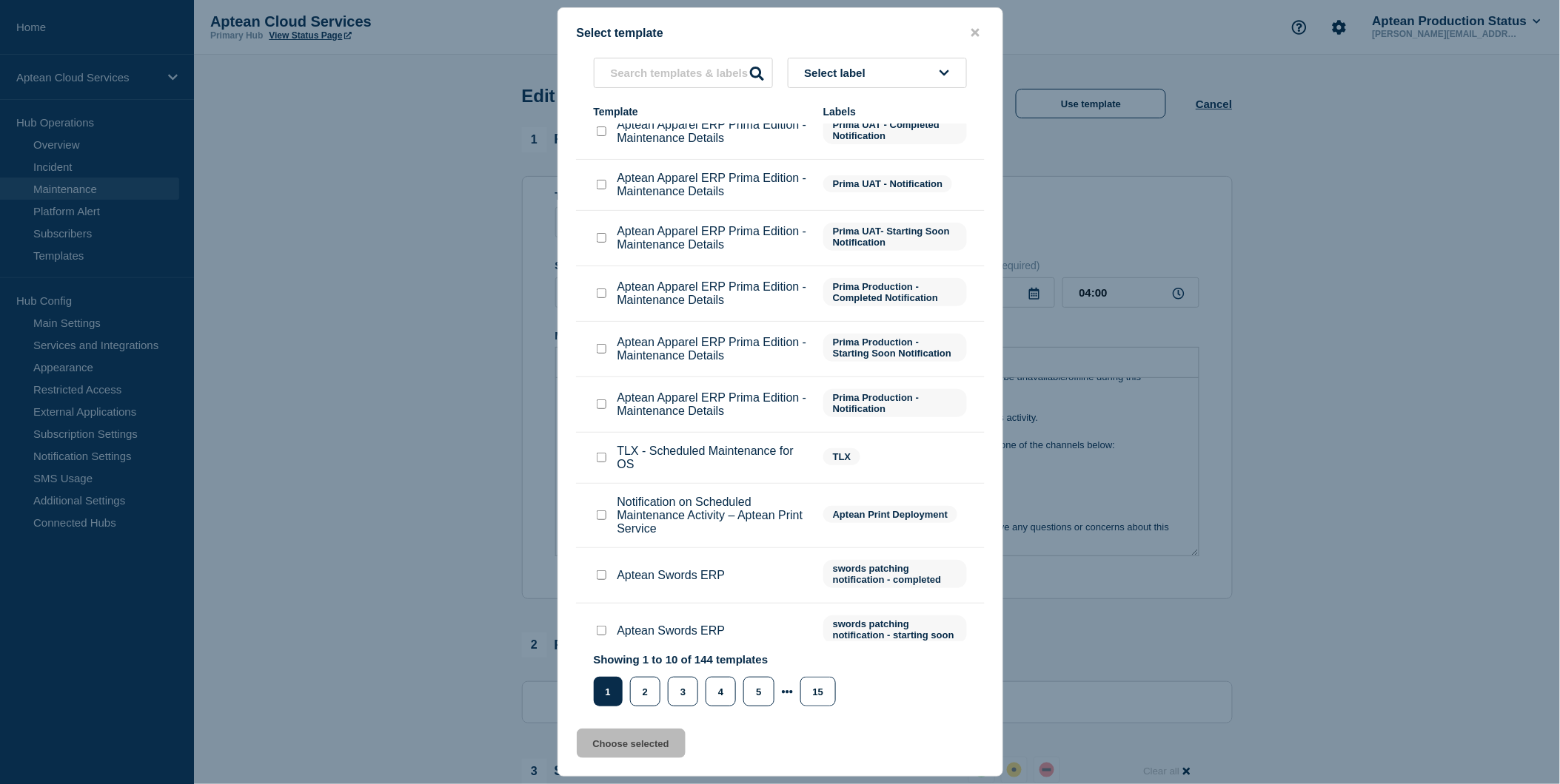
scroll to position [29, 0]
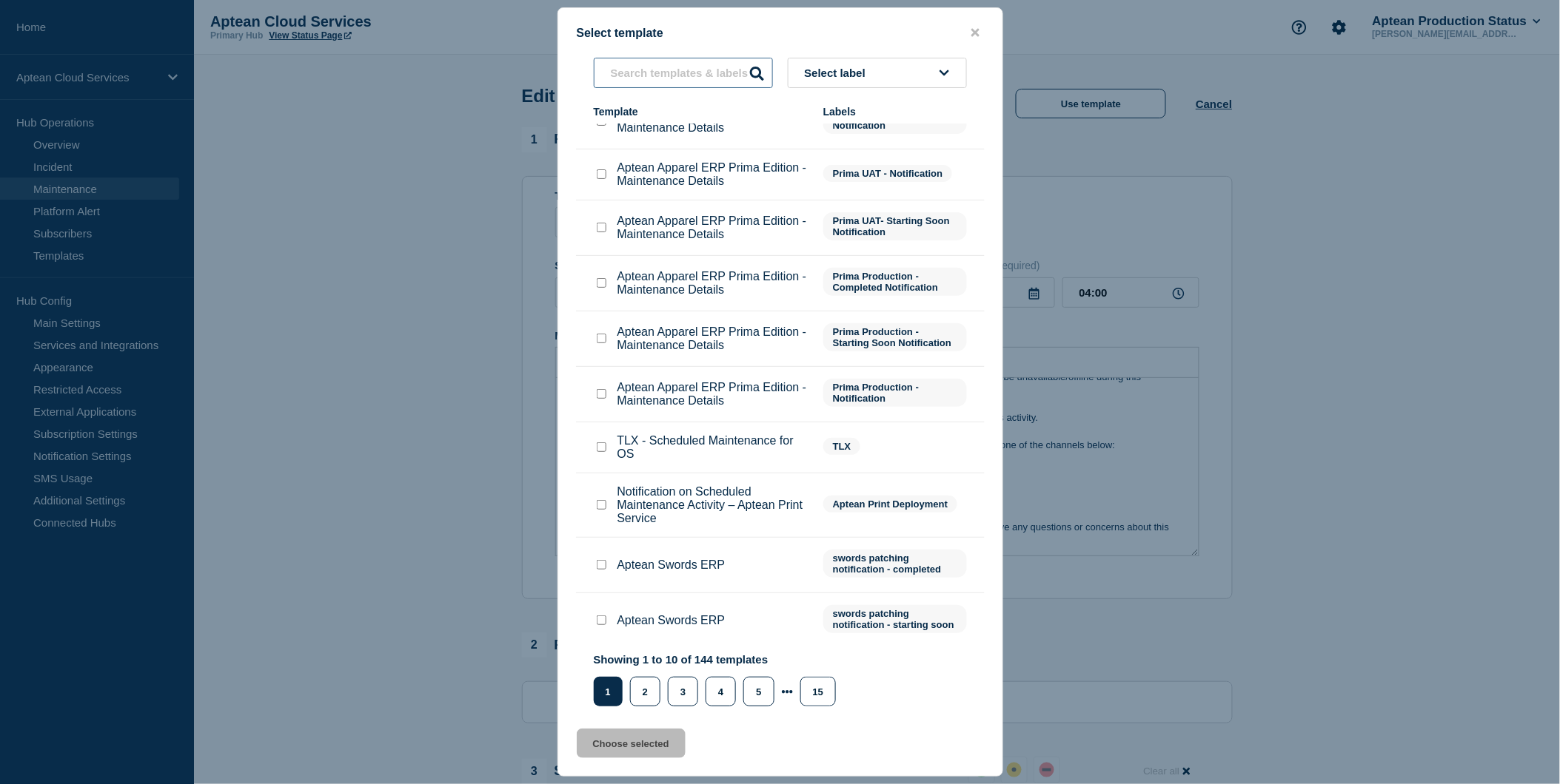
click at [693, 78] on input "text" at bounding box center [683, 72] width 179 height 30
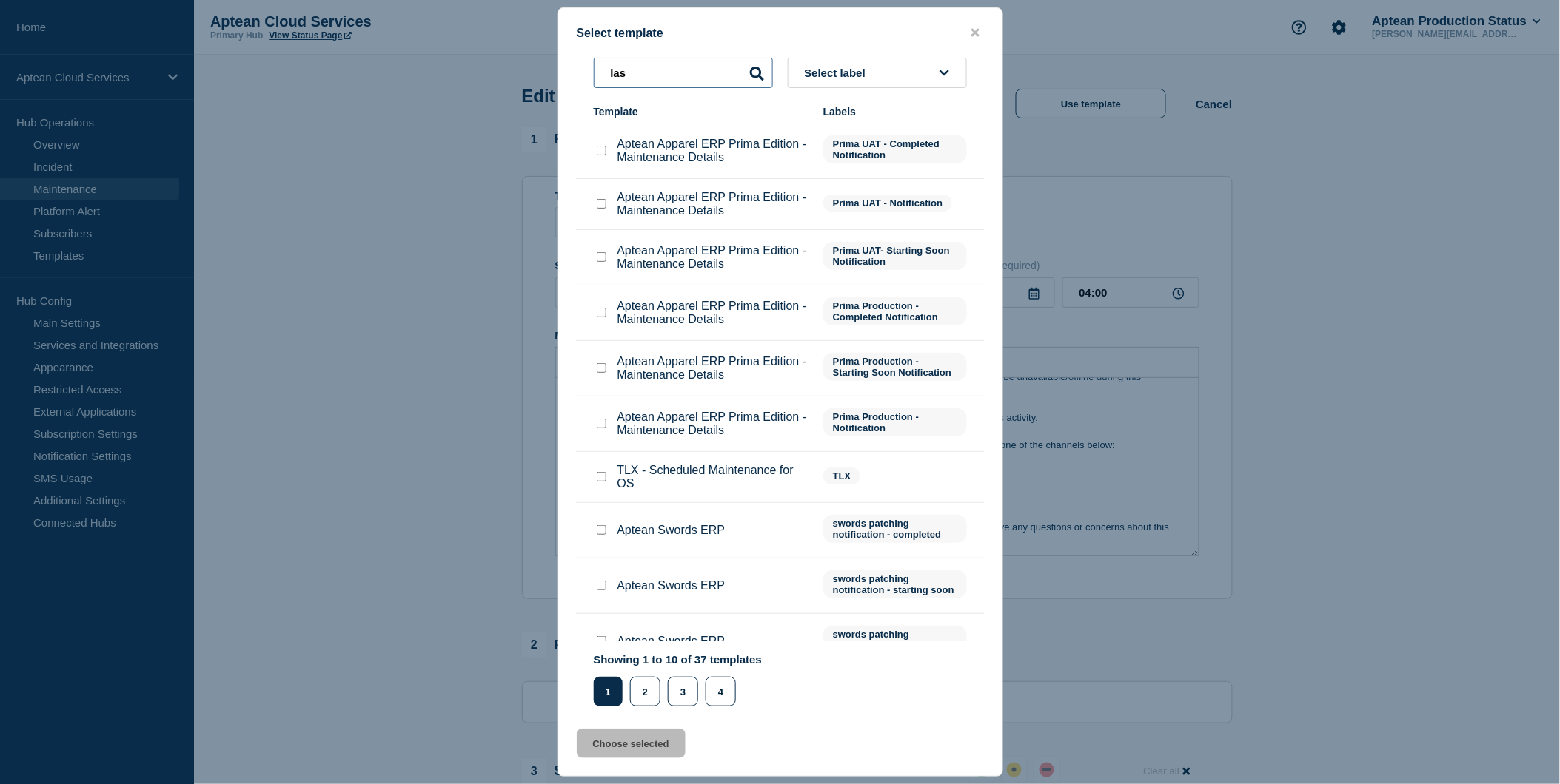
scroll to position [20, 0]
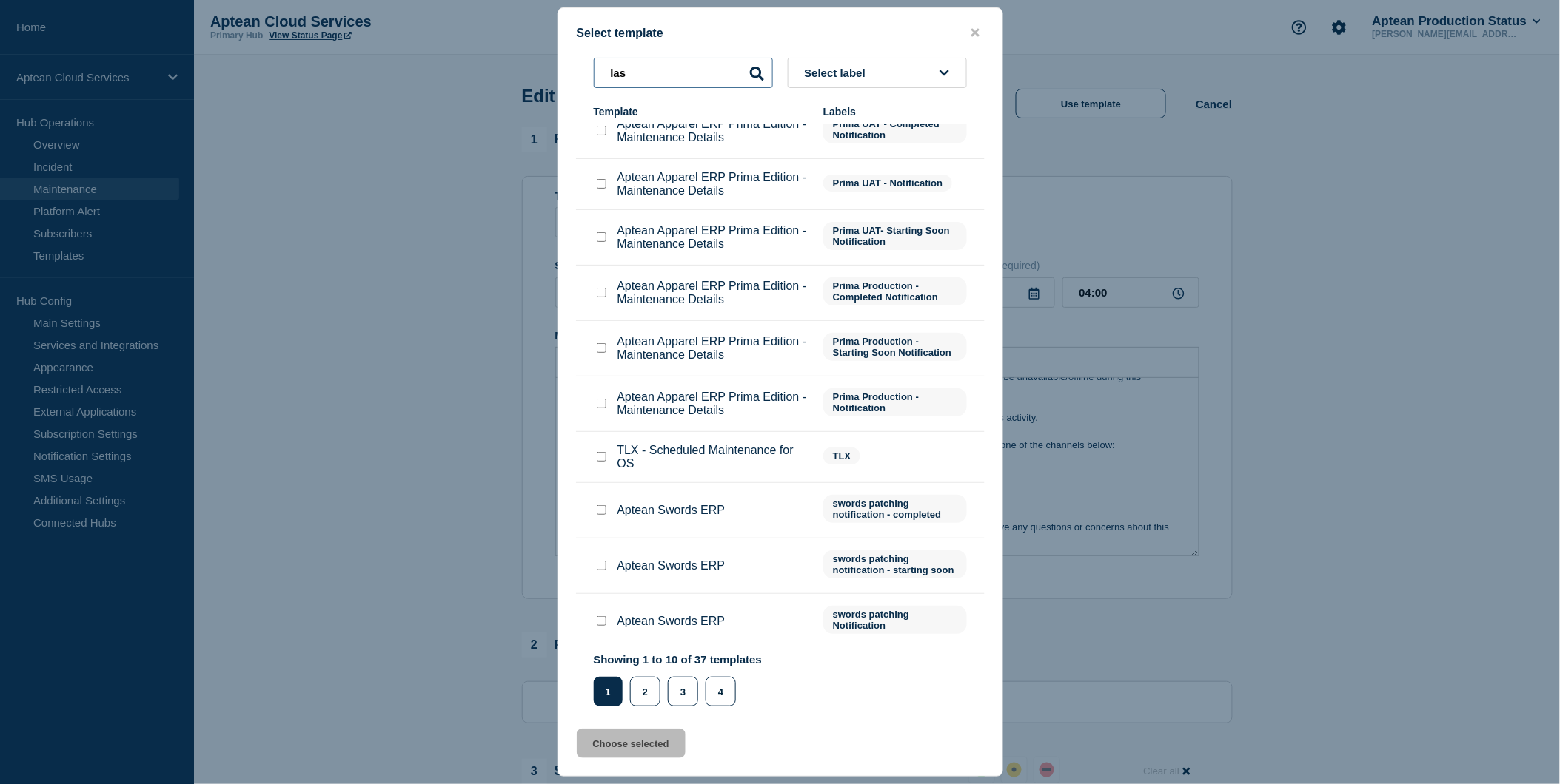
click at [677, 84] on input "las" at bounding box center [683, 72] width 179 height 30
type input "lasc"
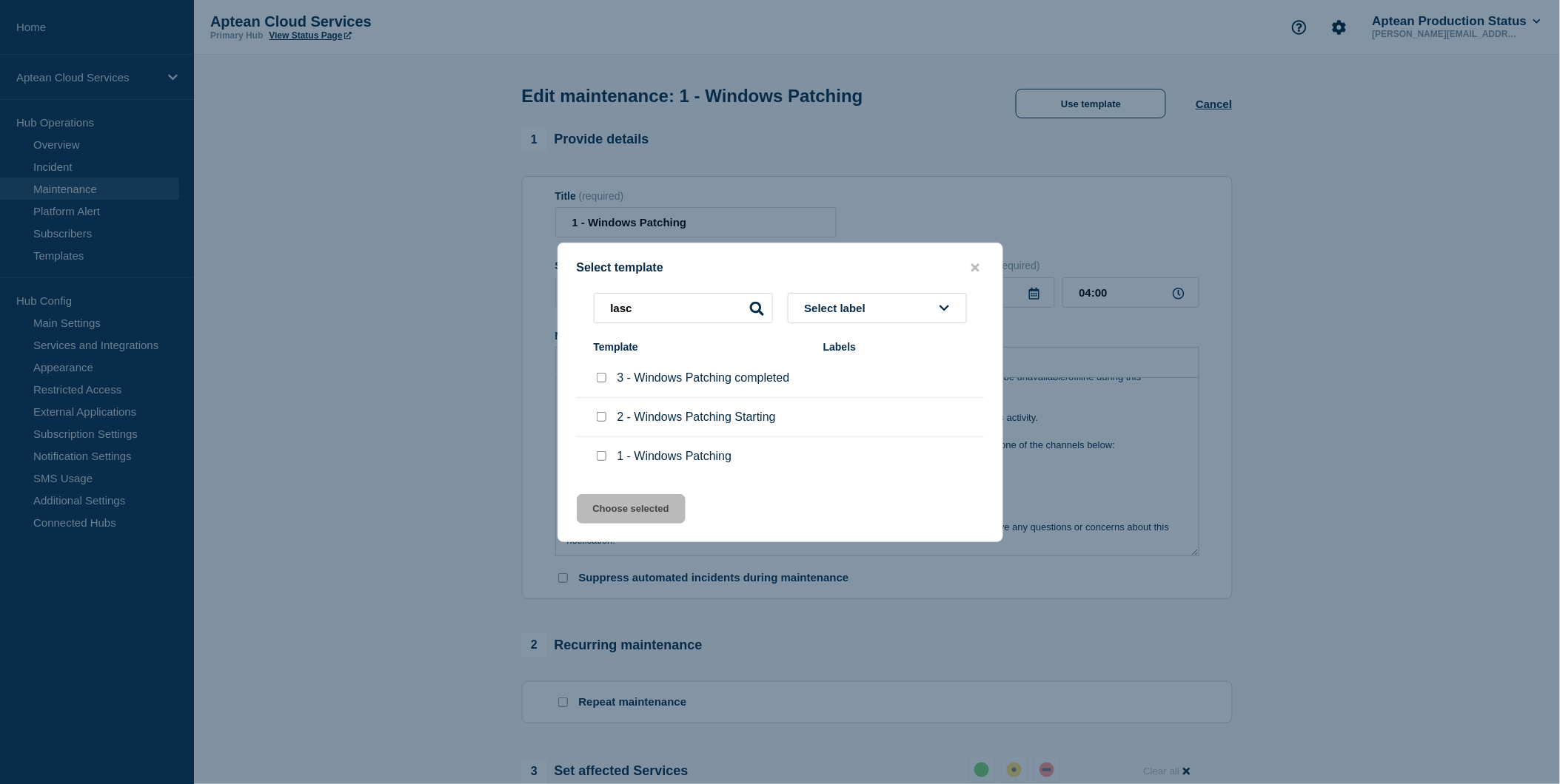
click at [598, 418] on input "2 - Windows Patching Starting checkbox" at bounding box center [601, 417] width 9 height 9
checkbox input "true"
click at [635, 514] on button "Choose selected" at bounding box center [631, 509] width 109 height 29
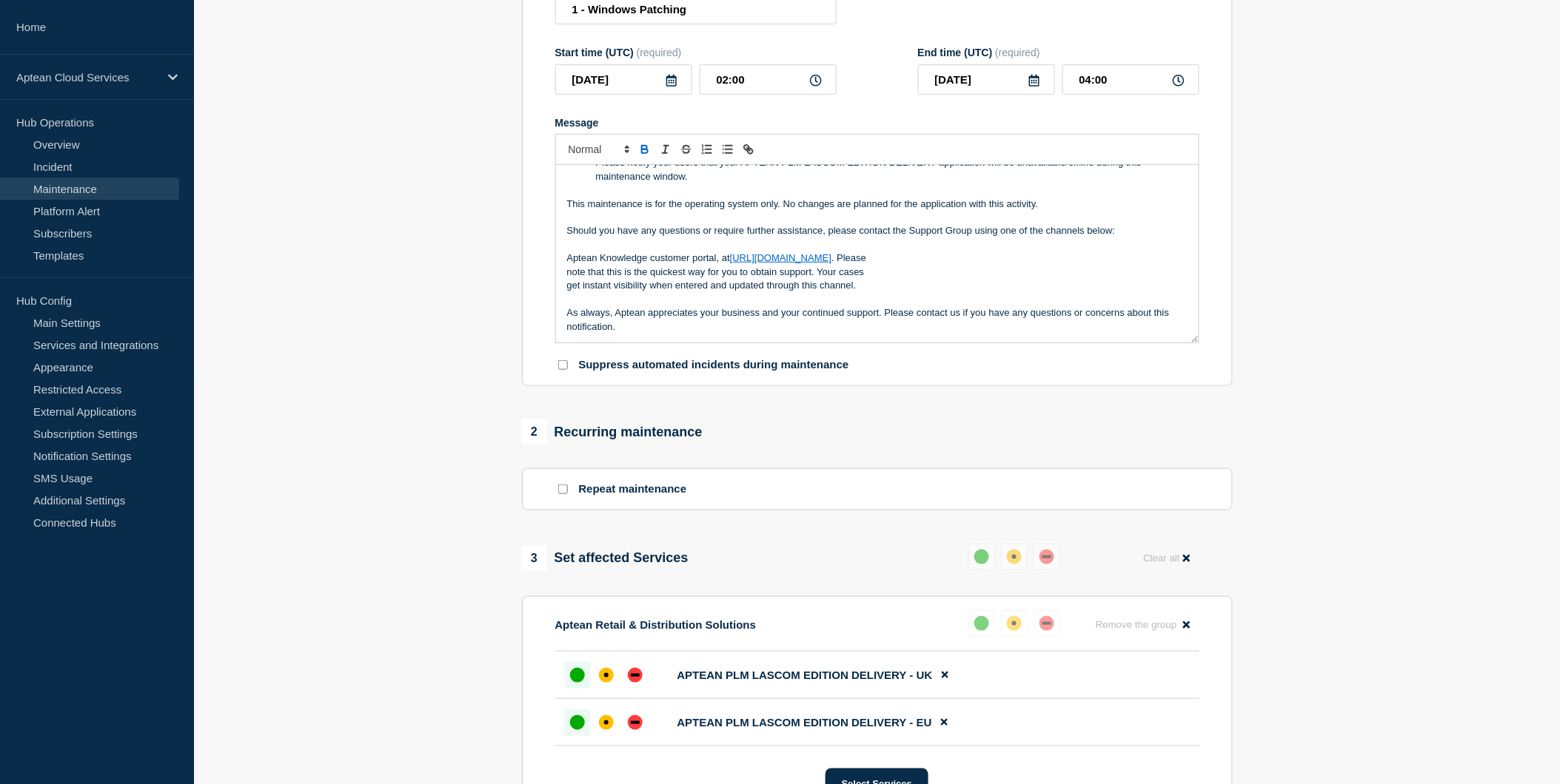
scroll to position [328, 0]
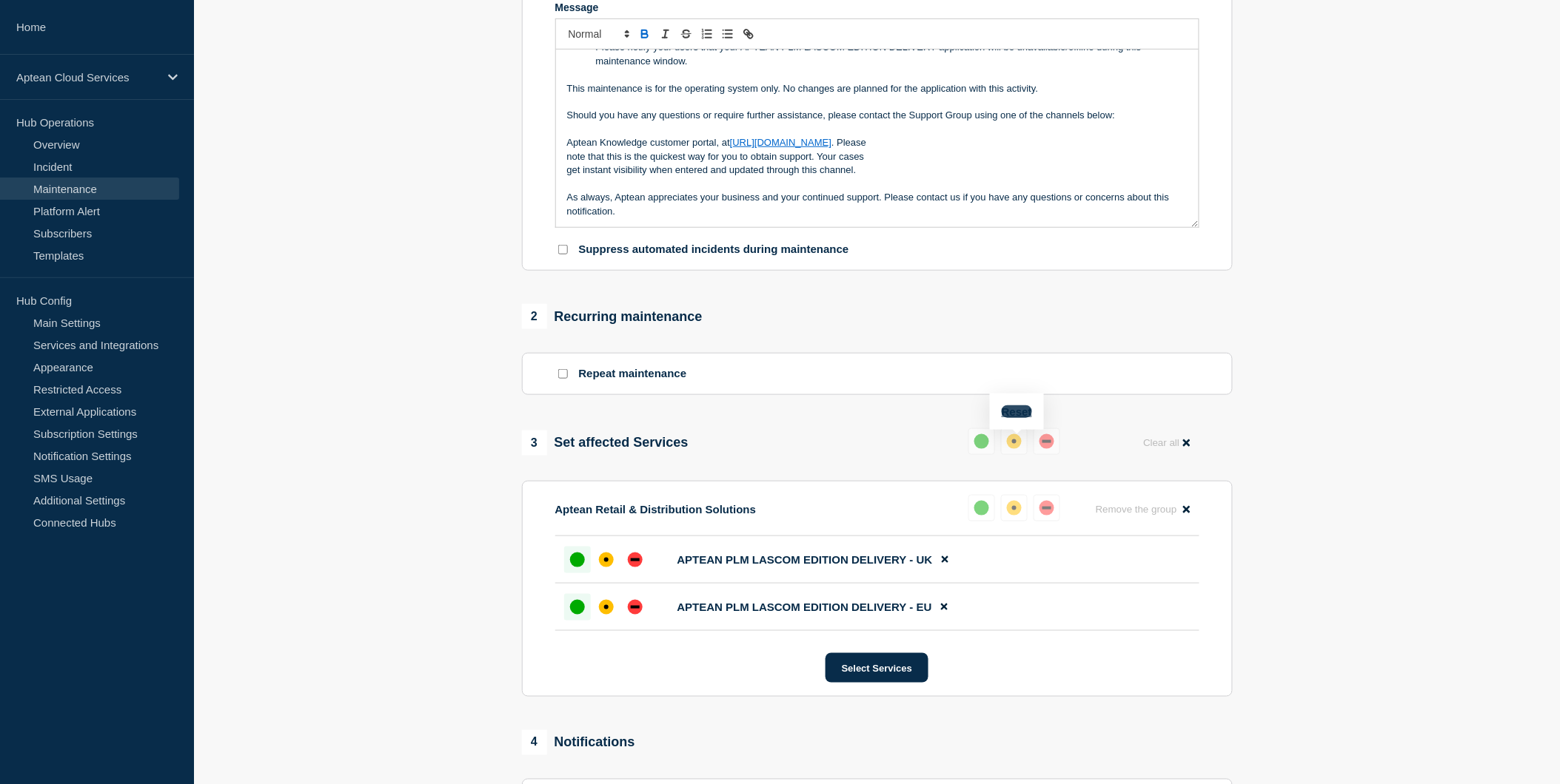
click at [1014, 413] on button "Reset" at bounding box center [1016, 411] width 30 height 12
click at [1045, 442] on div "down" at bounding box center [1052, 442] width 15 height 15
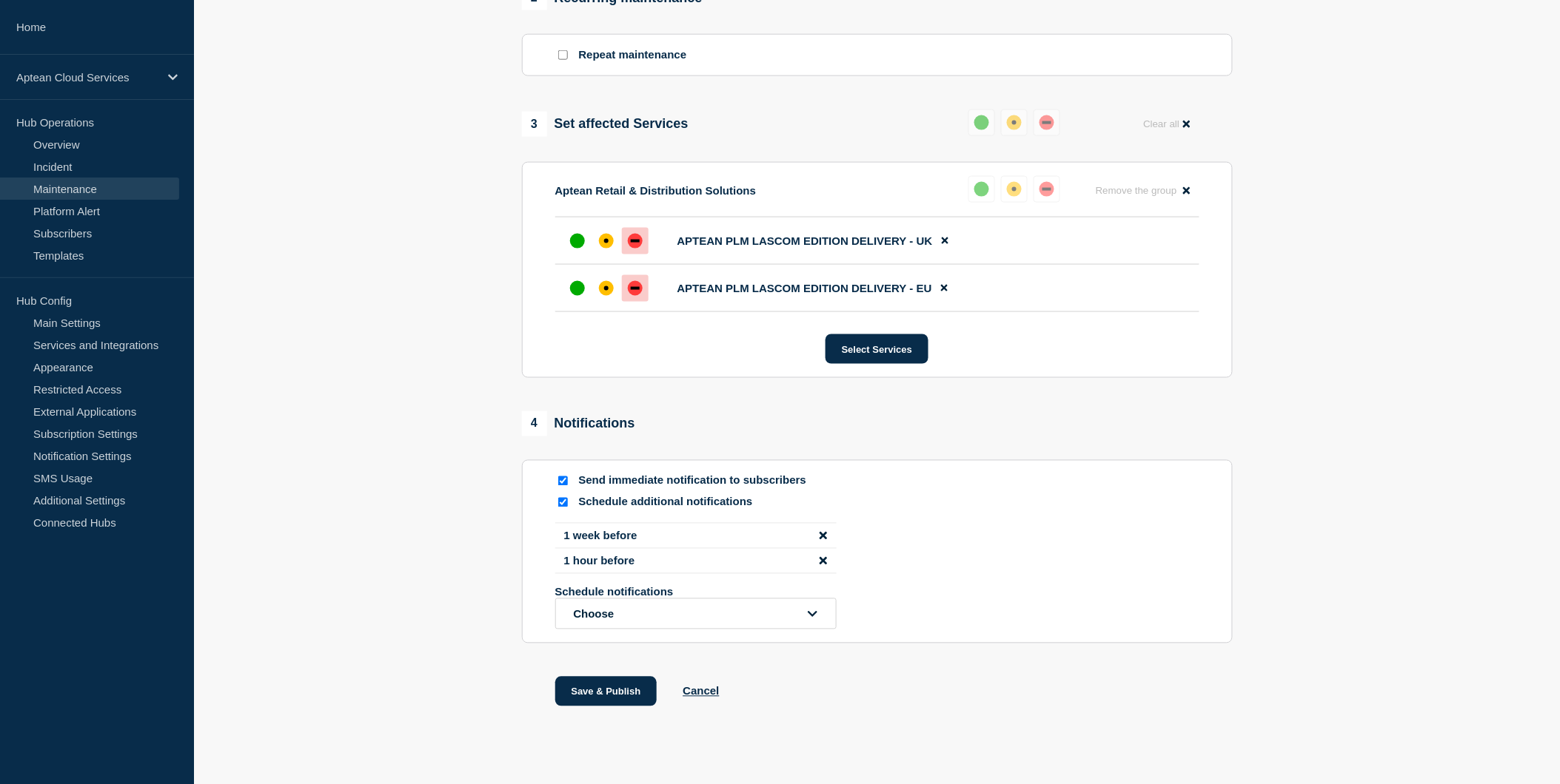
scroll to position [657, 0]
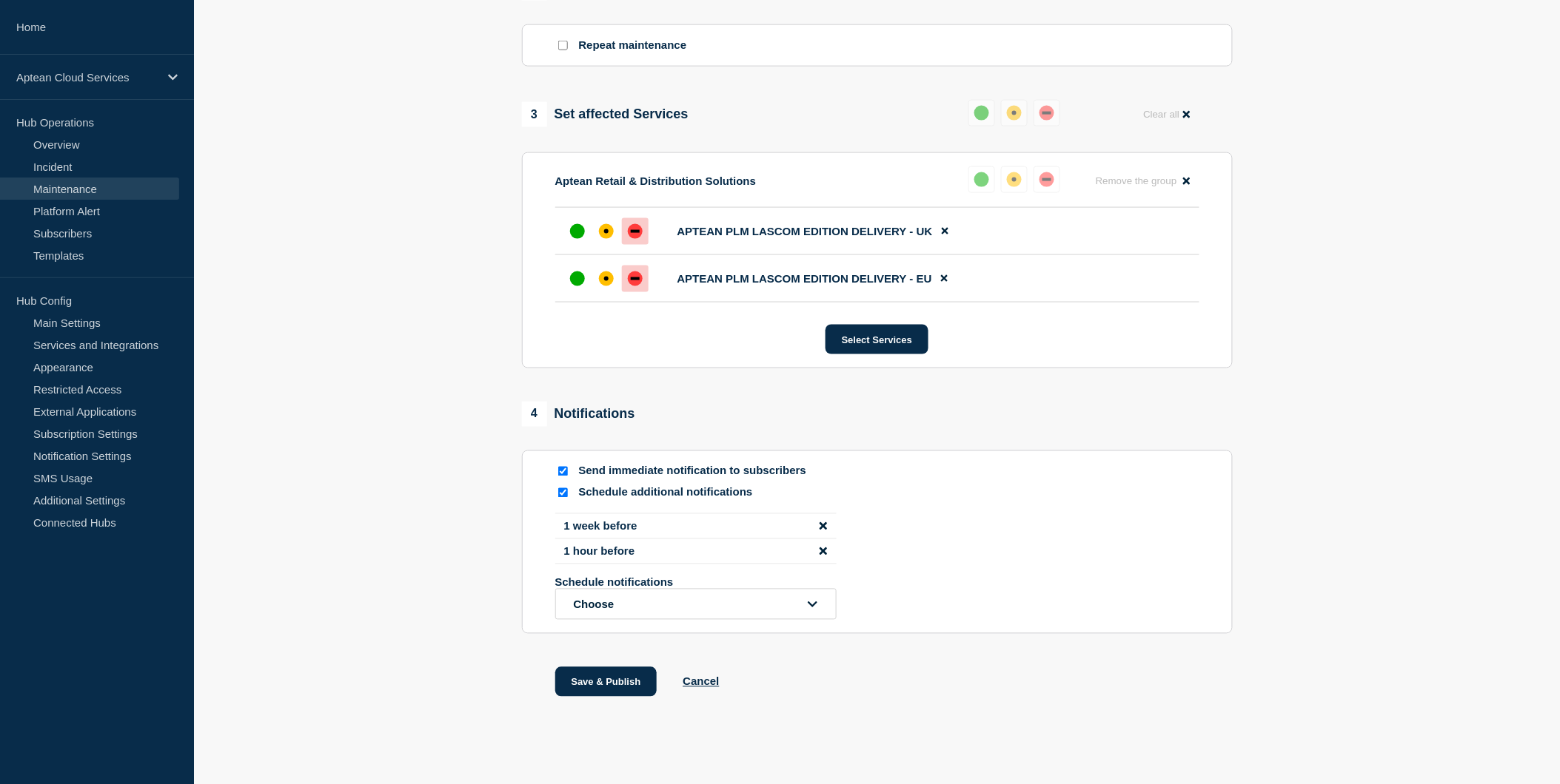
click at [563, 498] on input "Schedule additional notifications" at bounding box center [563, 493] width 9 height 9
checkbox input "false"
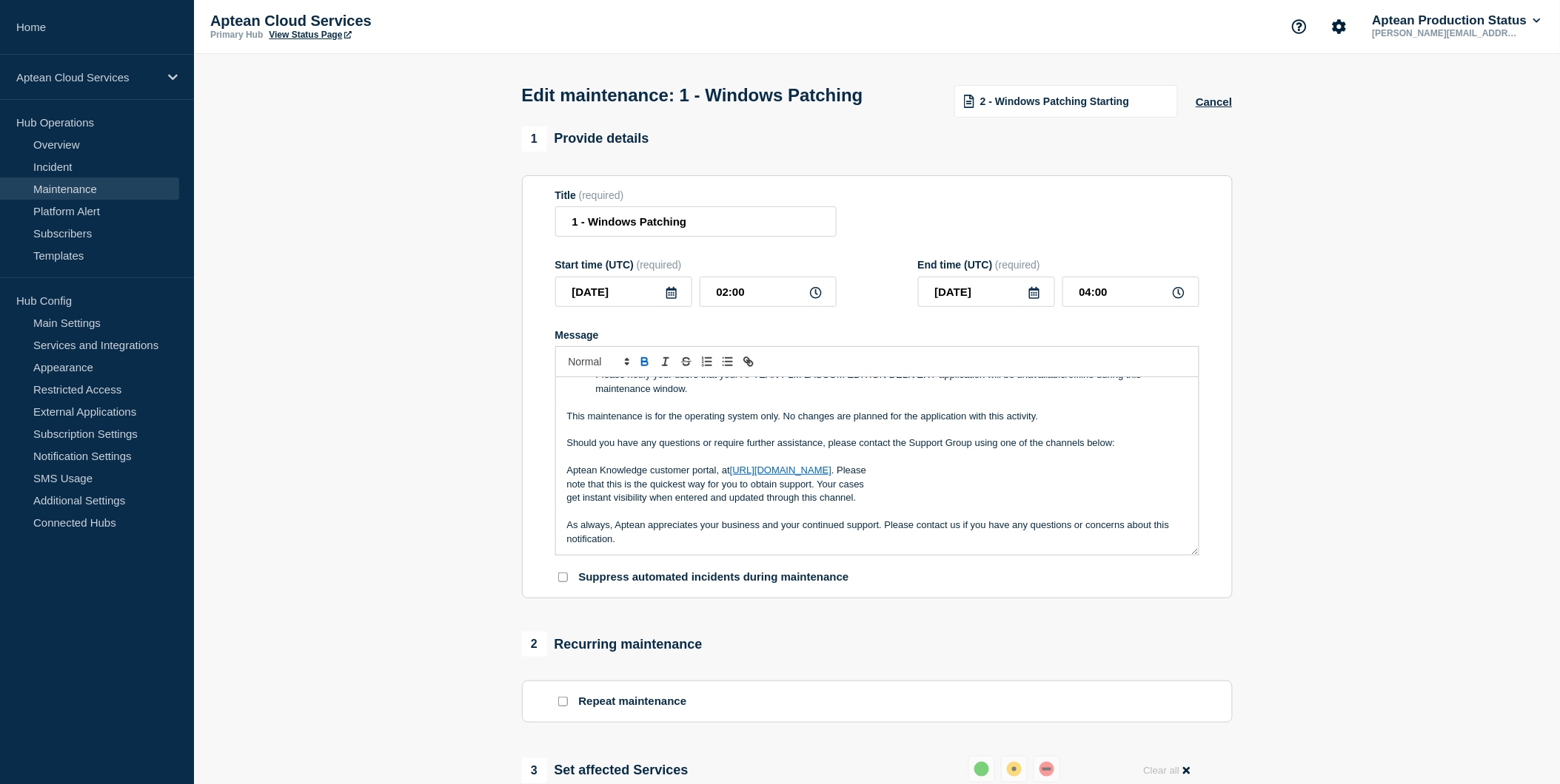
scroll to position [0, 0]
click at [961, 526] on p "As always, Aptean appreciates your business and your continued support. Please …" at bounding box center [877, 532] width 620 height 27
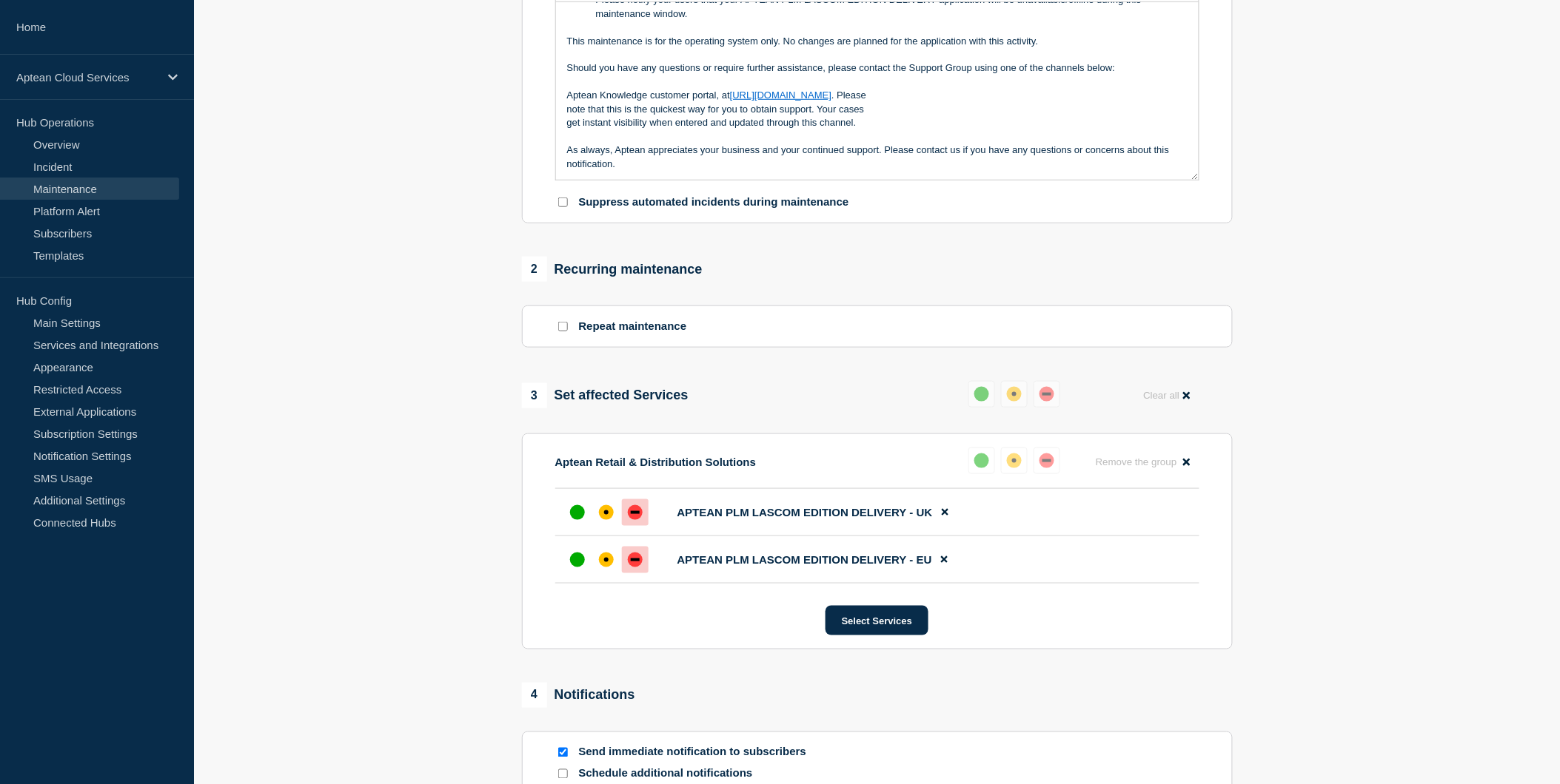
scroll to position [82, 0]
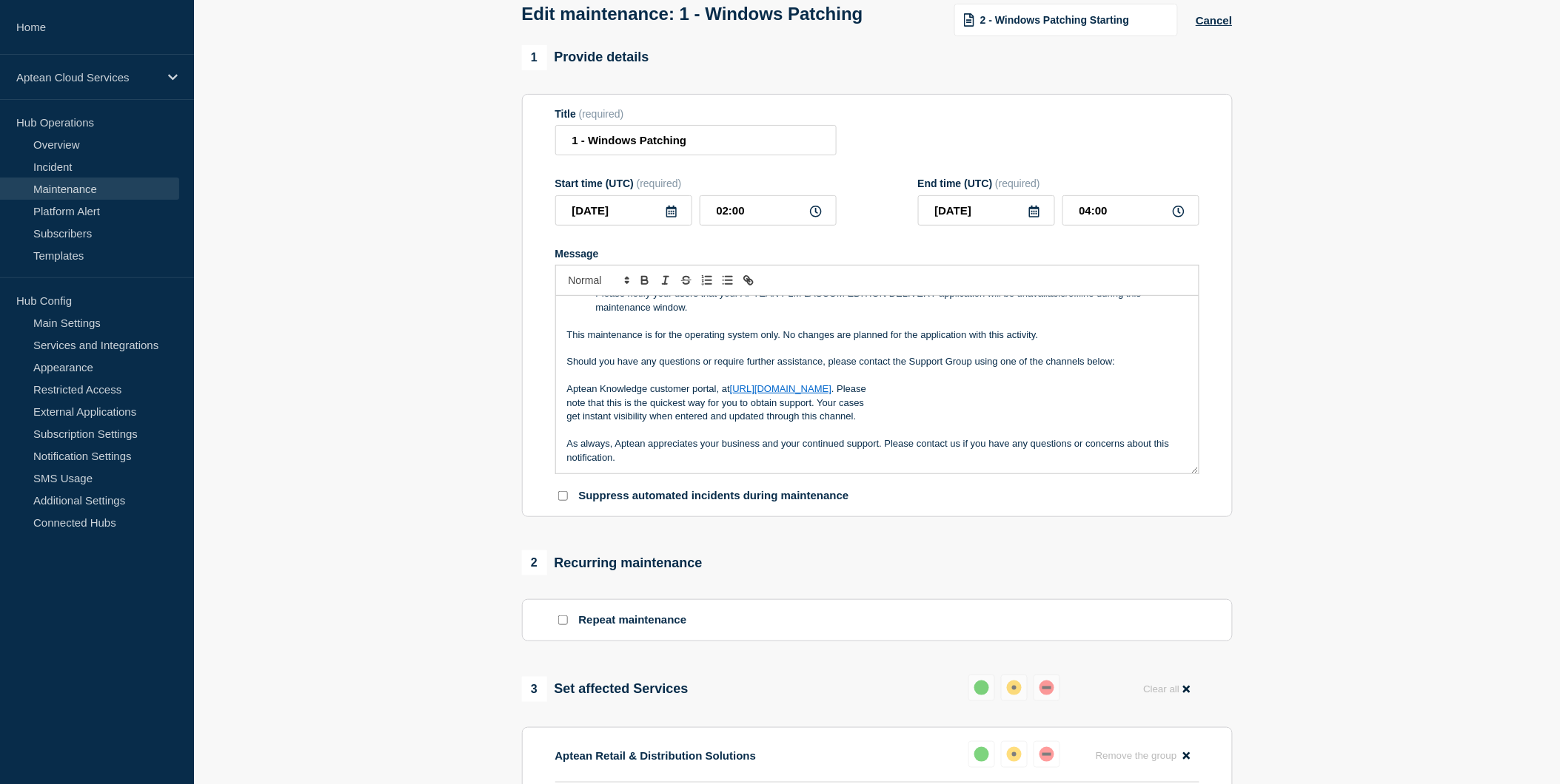
click at [797, 423] on p "get instant visibility when entered and updated through this channel." at bounding box center [877, 416] width 620 height 13
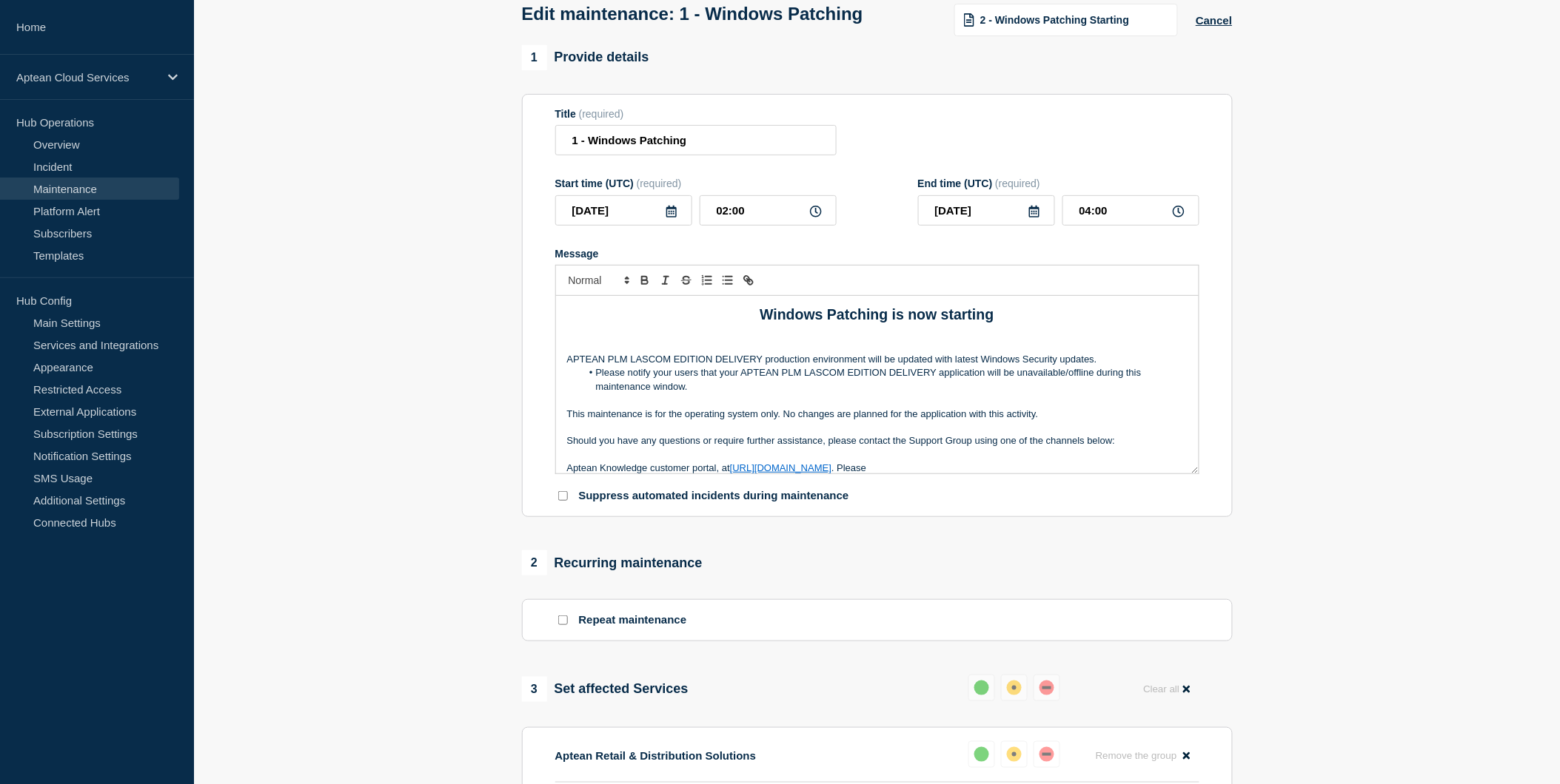
scroll to position [560, 0]
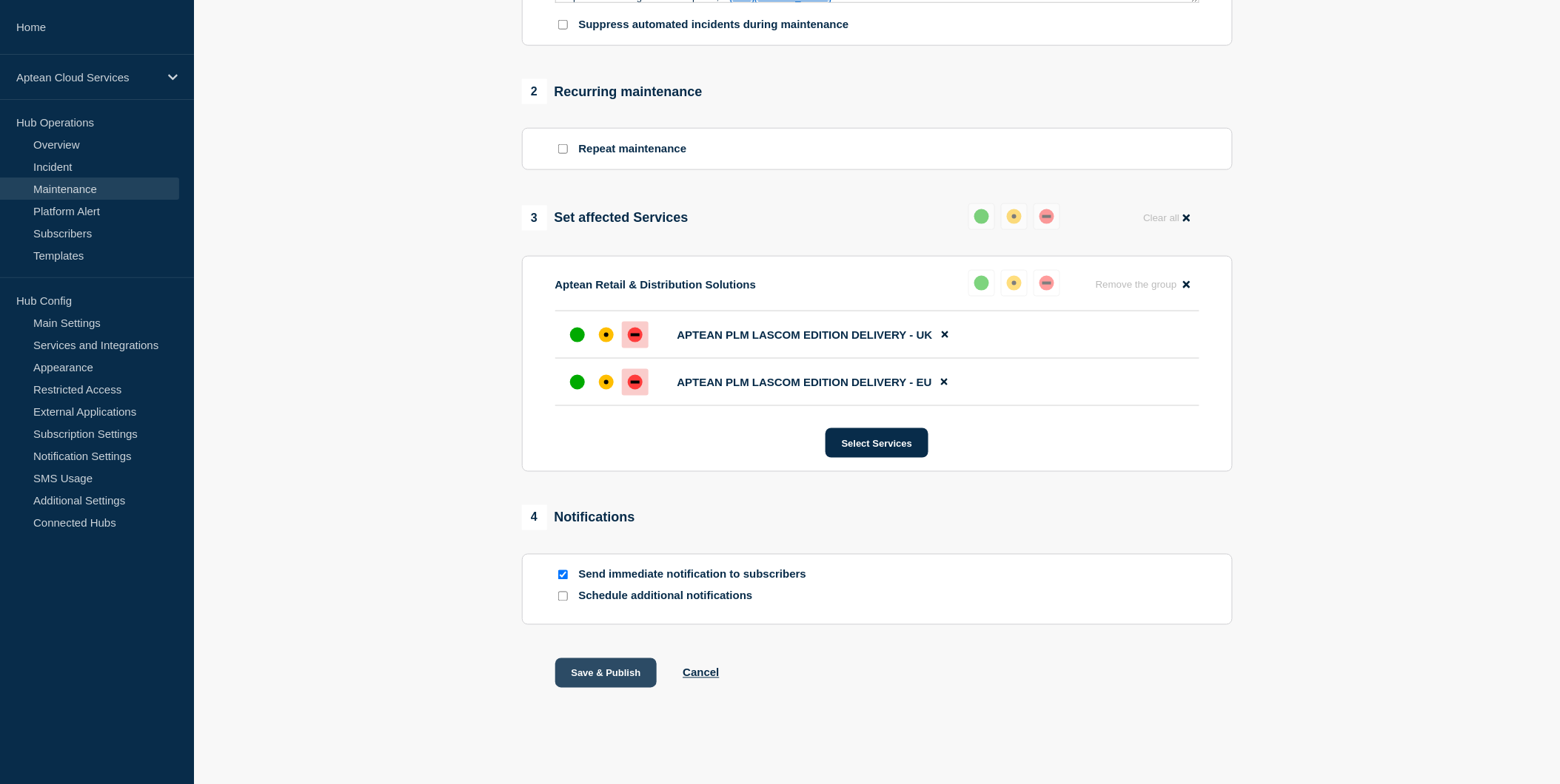
click at [604, 664] on button "Save & Publish" at bounding box center [606, 673] width 102 height 29
